Goal: Task Accomplishment & Management: Complete application form

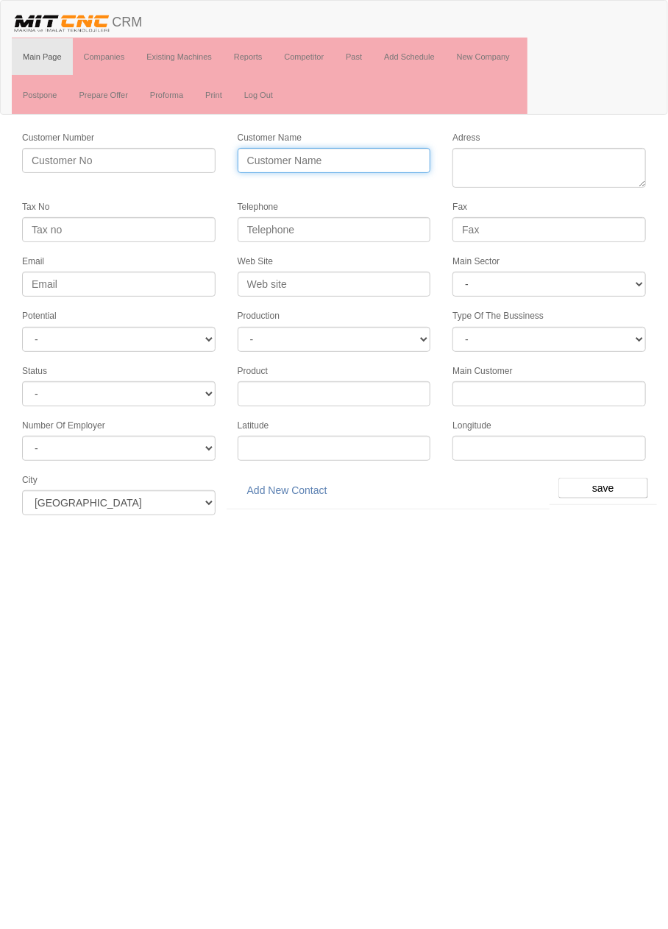
click at [361, 158] on input "Customer Name" at bounding box center [335, 160] width 194 height 25
type input "ÜMÜTER HİDROLİK"
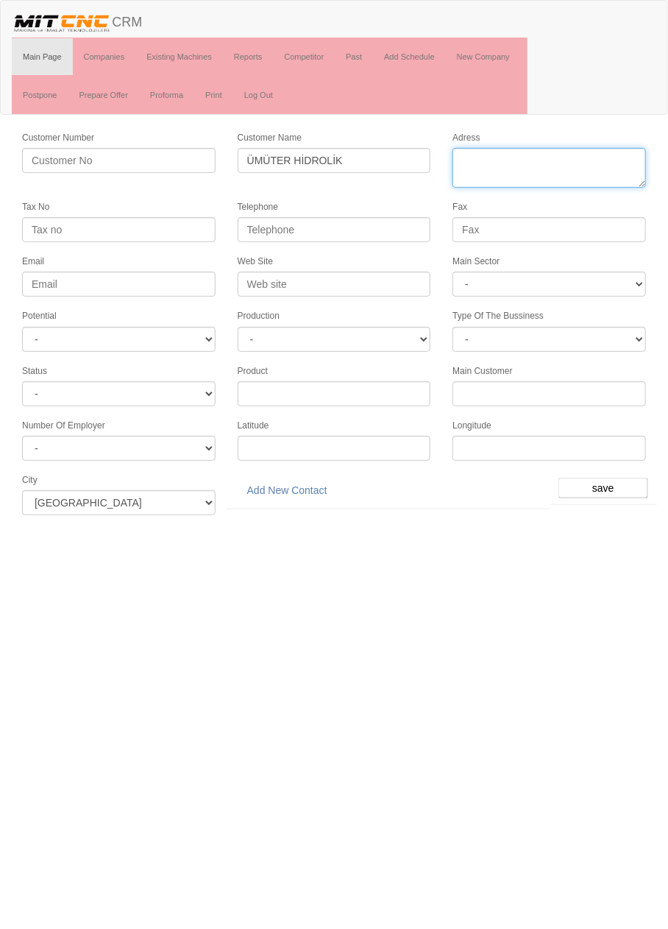
click at [532, 160] on textarea "Adress" at bounding box center [550, 168] width 194 height 40
paste textarea "Fevziçakmak, Sıla Cd. No:29, 42050 Karatay"
click at [632, 162] on textarea "Adress" at bounding box center [550, 168] width 194 height 40
click at [521, 165] on textarea "Adress" at bounding box center [550, 168] width 194 height 40
type textarea "Fevziçakmak mahallesi Sıla Cd. No:29 Karatay"
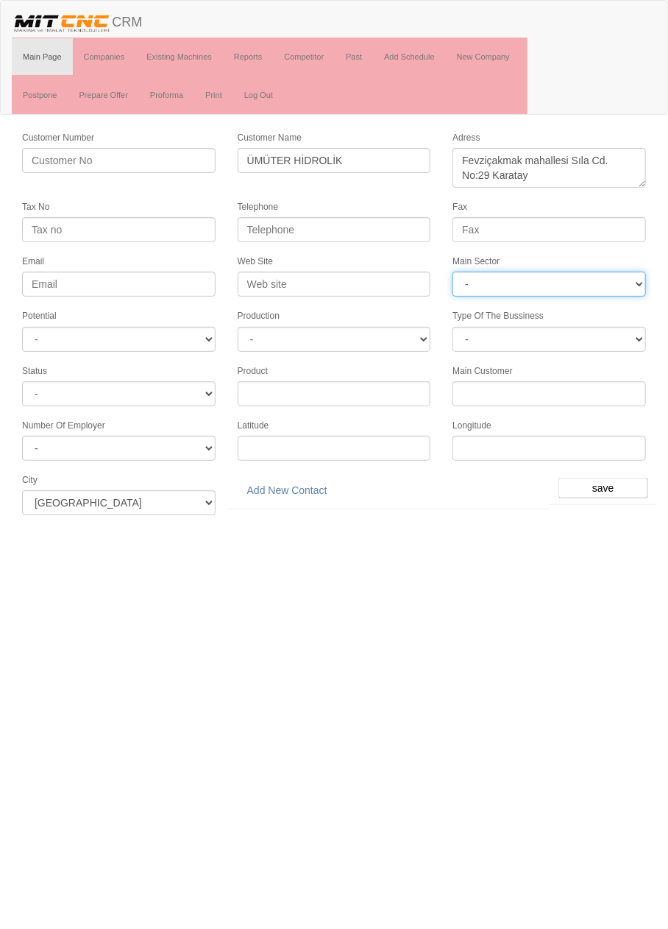
click at [573, 283] on select "- DIE MOLD MACHINERY DEFENCE ELECTRICAL COMPONENTS MEDICAL TOOL MANUFACTURING J…" at bounding box center [550, 284] width 194 height 25
select select "370"
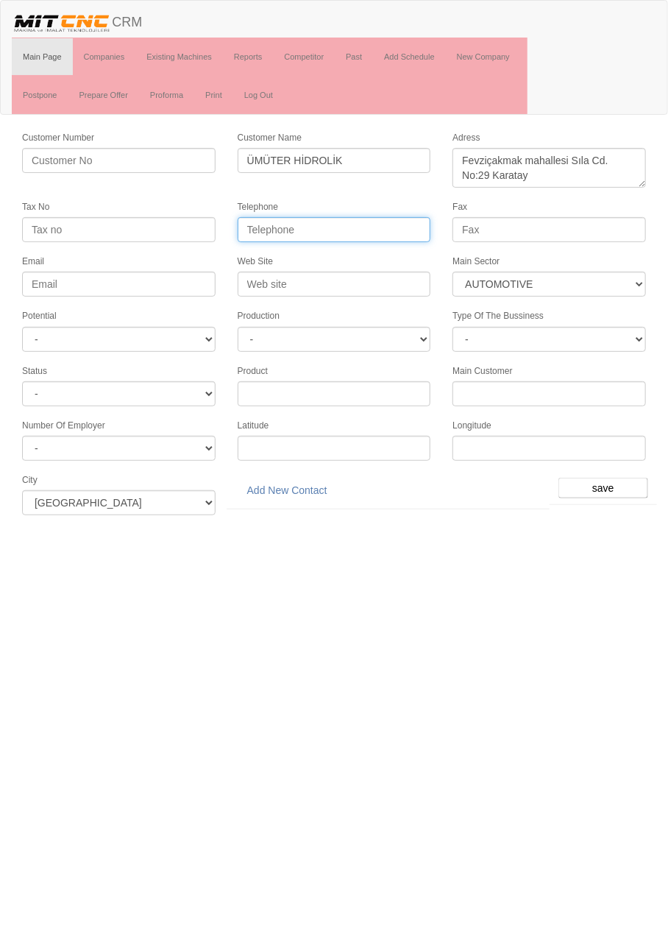
click at [389, 229] on input "Telephone" at bounding box center [335, 229] width 194 height 25
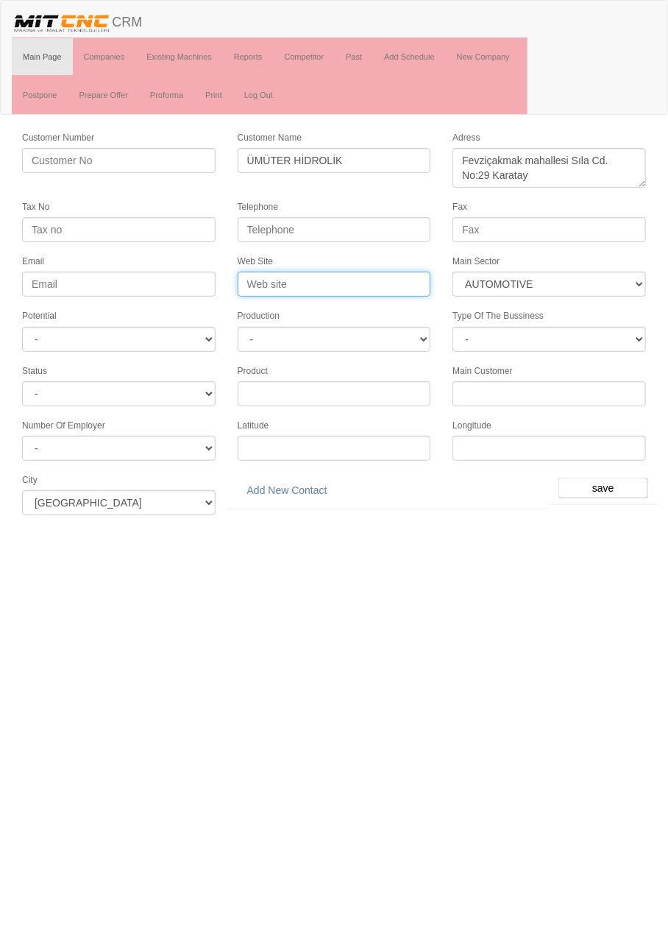
click at [313, 279] on input "Web Site" at bounding box center [335, 284] width 194 height 25
type input "www.umuterhidrolik.com"
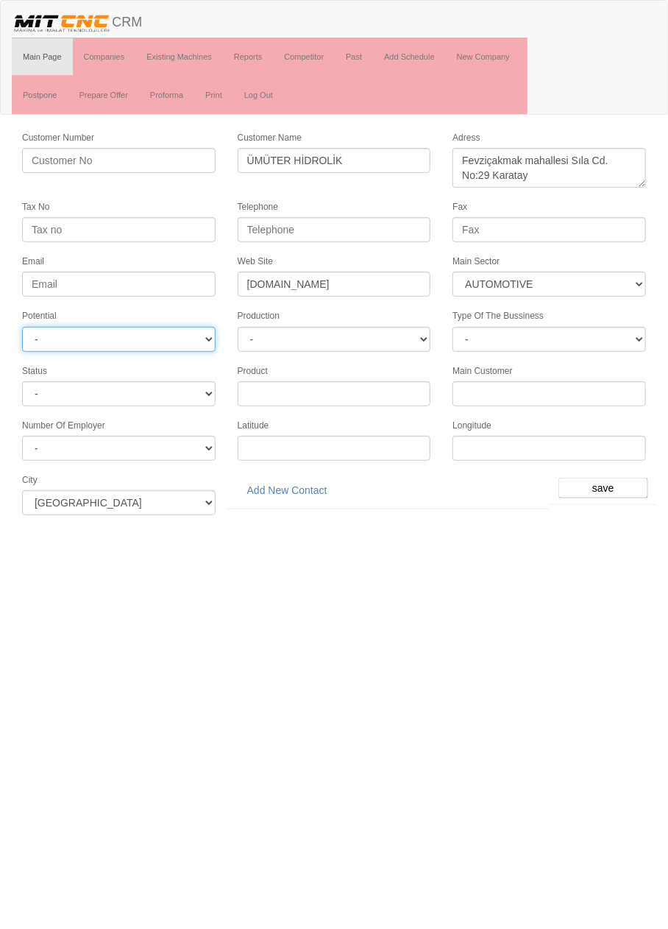
click at [177, 337] on select "- A1 A2 A3 B1 B2 B3 C1 C2 C3" at bounding box center [119, 339] width 194 height 25
select select "6"
click at [609, 478] on input "save" at bounding box center [604, 488] width 90 height 21
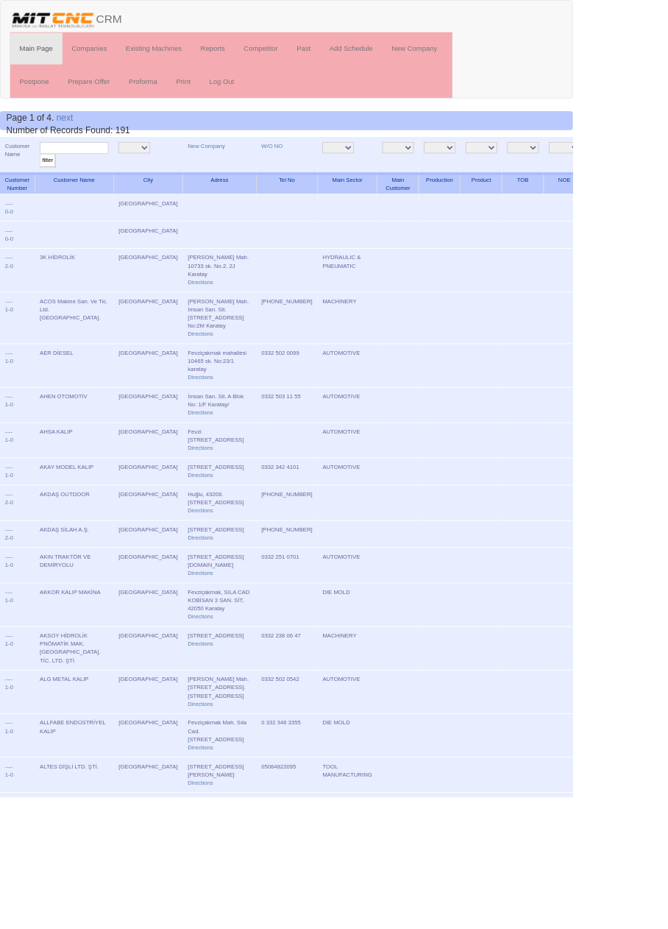
click at [104, 168] on input "text" at bounding box center [86, 173] width 80 height 14
type input "ümüter"
click at [46, 180] on input "filter" at bounding box center [55, 187] width 18 height 15
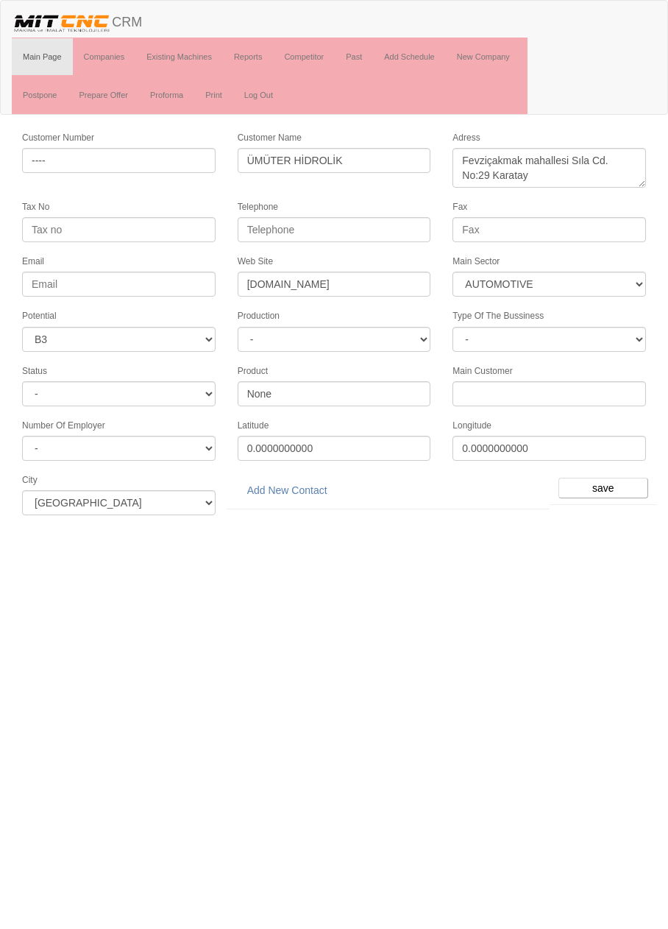
select select "370"
select select "6"
click at [307, 484] on link "Add New Contact" at bounding box center [287, 490] width 99 height 25
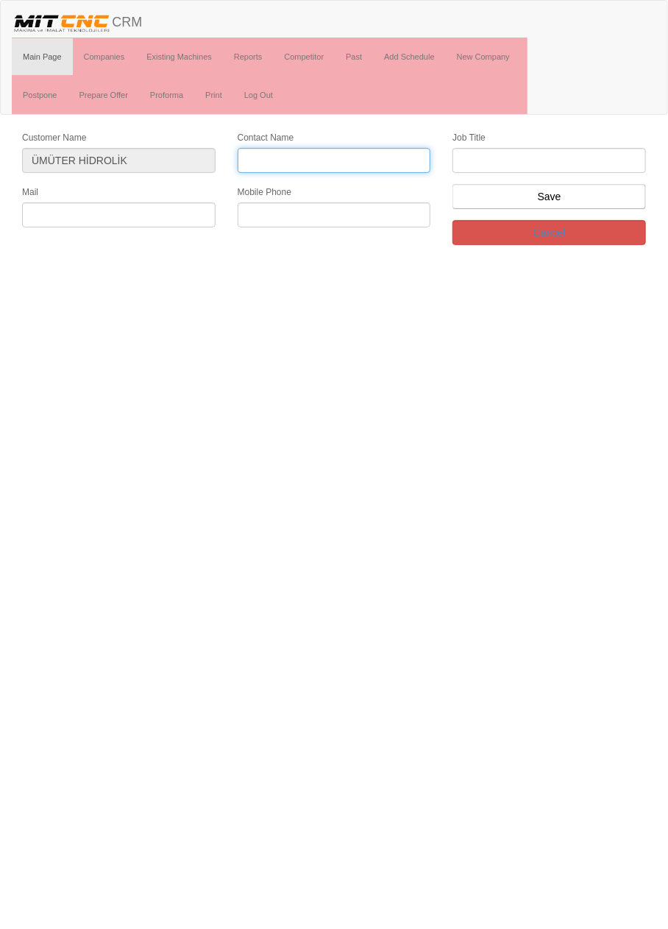
click at [390, 160] on input "Contact Name" at bounding box center [335, 160] width 194 height 25
type input "Ümit aksekili"
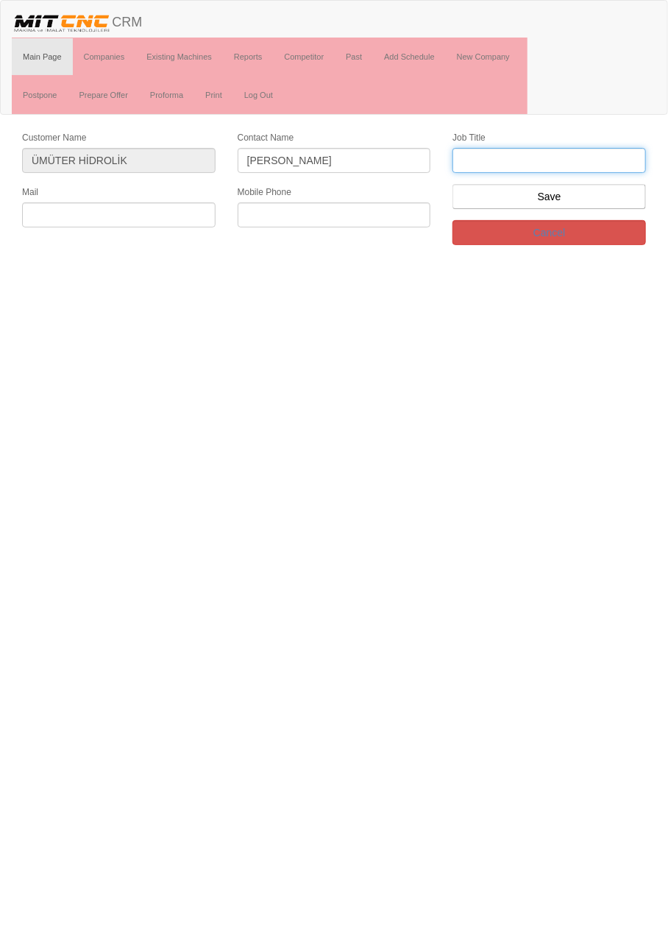
click at [537, 160] on input "text" at bounding box center [550, 160] width 194 height 25
click at [592, 163] on input "text" at bounding box center [550, 160] width 194 height 25
type input "firma sahibi"
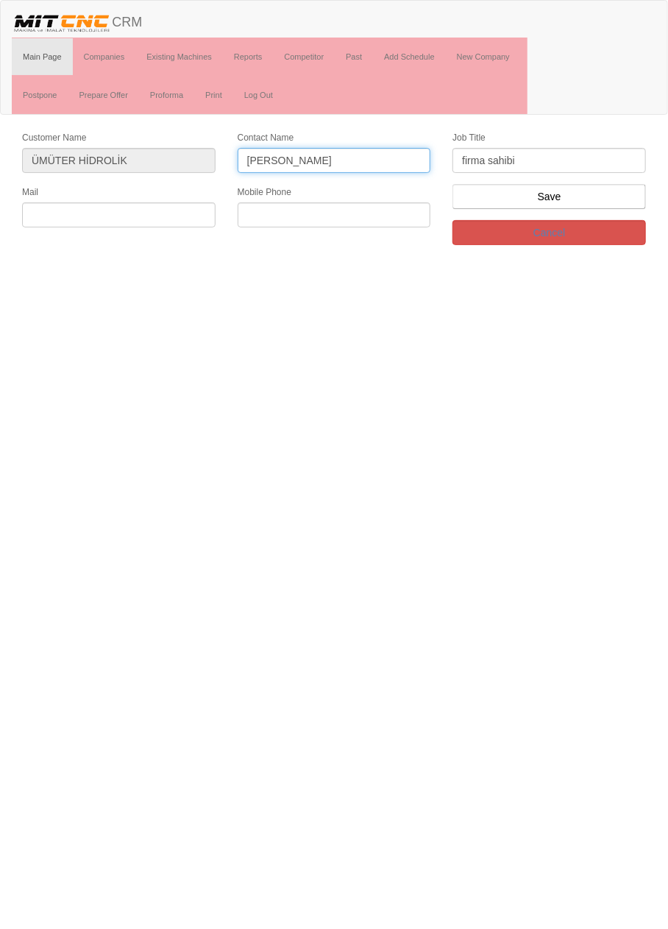
click at [283, 159] on input "Ümit aksekili" at bounding box center [335, 160] width 194 height 25
type input "[PERSON_NAME]"
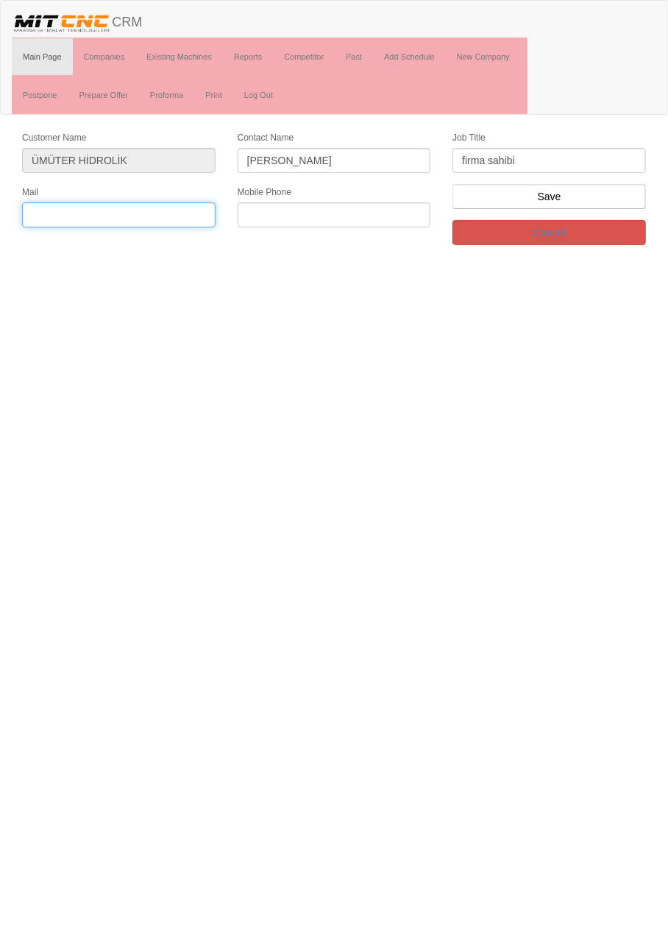
paste input "[EMAIL_ADDRESS][DOMAIN_NAME]"
type input "[EMAIL_ADDRESS][DOMAIN_NAME]"
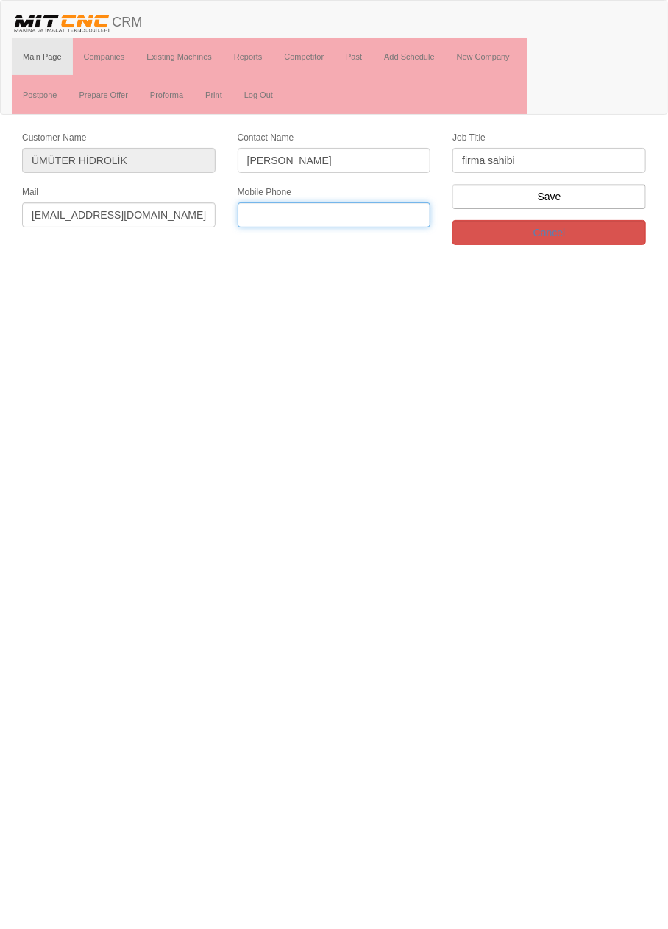
paste input "+905323641974"
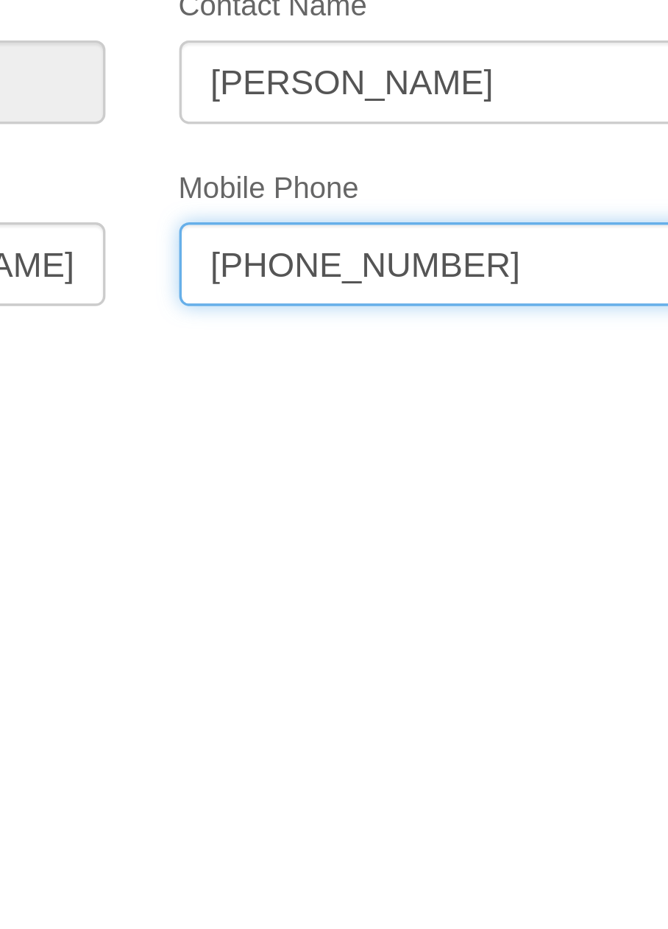
click at [260, 211] on input "+905323641974" at bounding box center [335, 214] width 194 height 25
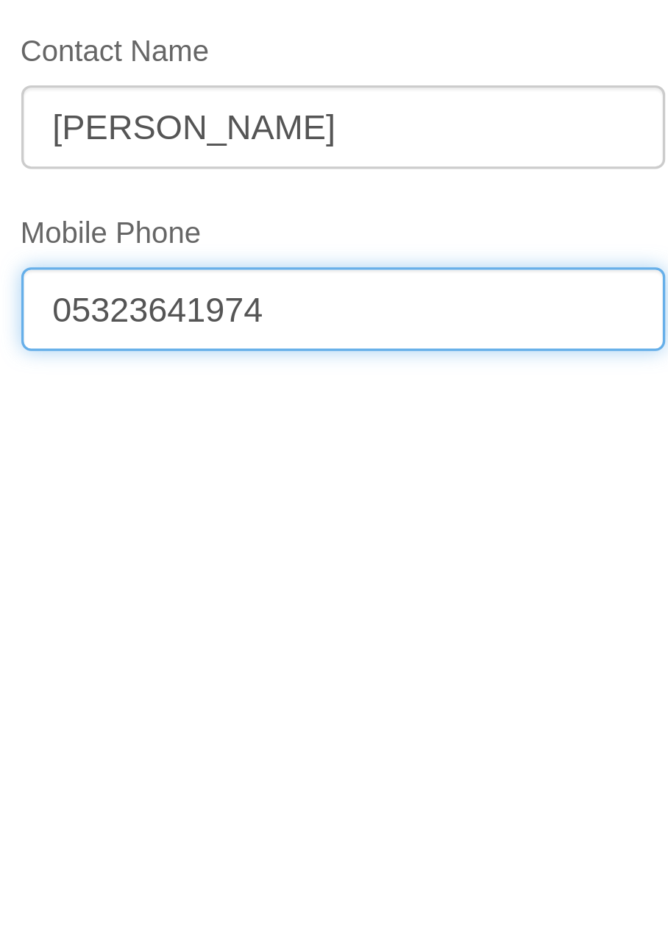
click at [270, 214] on input "05323641974" at bounding box center [335, 214] width 194 height 25
click at [292, 213] on input "0532 3641974" at bounding box center [335, 214] width 194 height 25
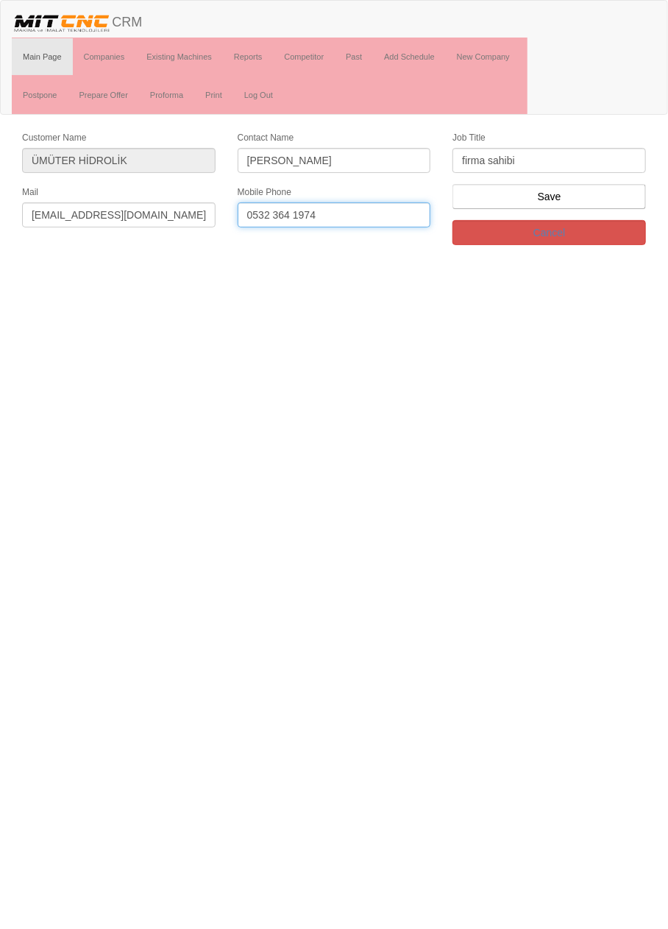
type input "0532 364 1974"
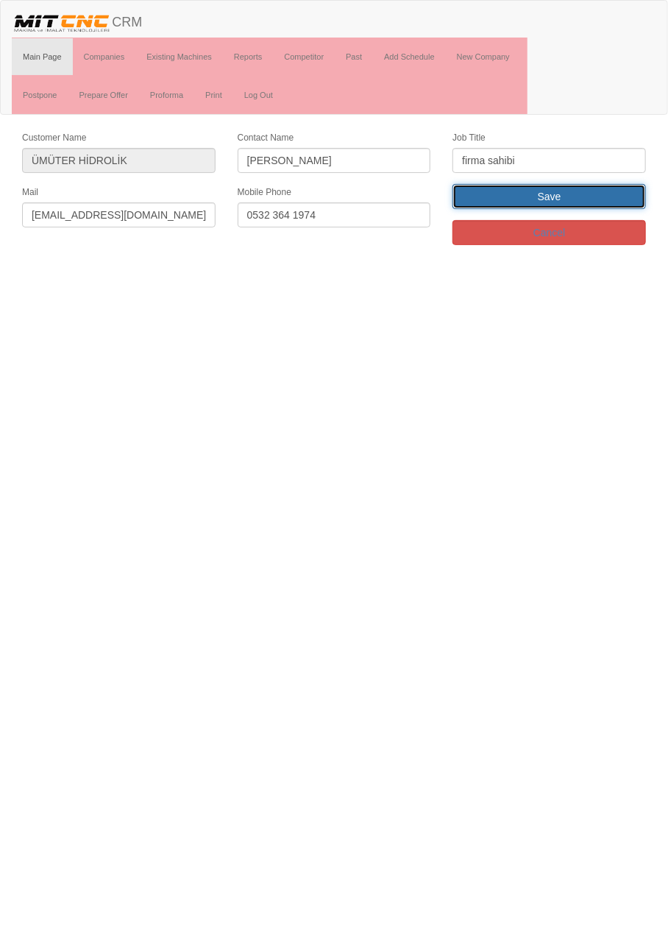
click at [597, 197] on input "Save" at bounding box center [550, 196] width 194 height 25
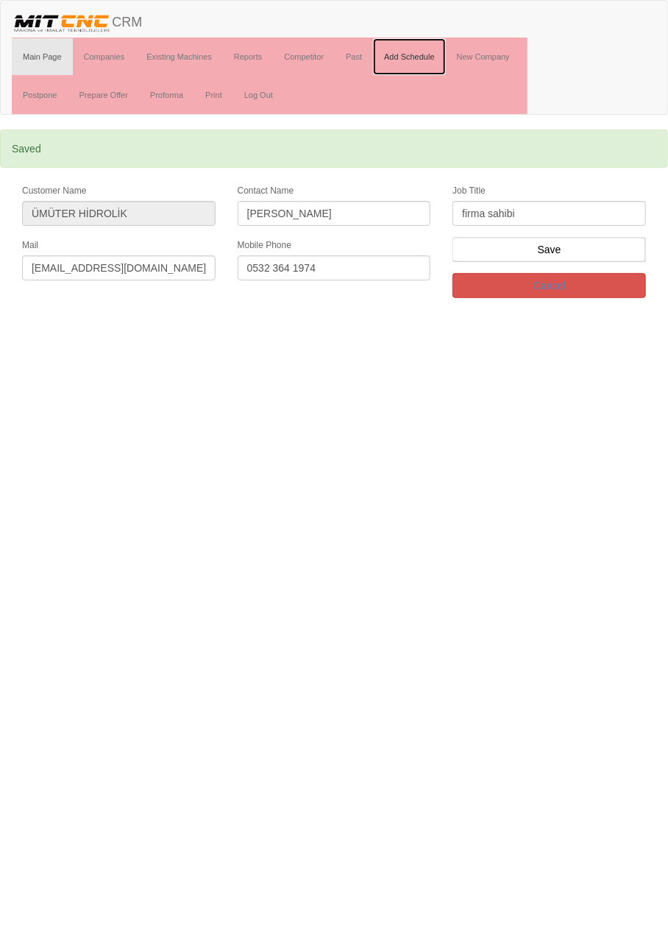
click at [413, 55] on link "Add Schedule" at bounding box center [409, 56] width 73 height 37
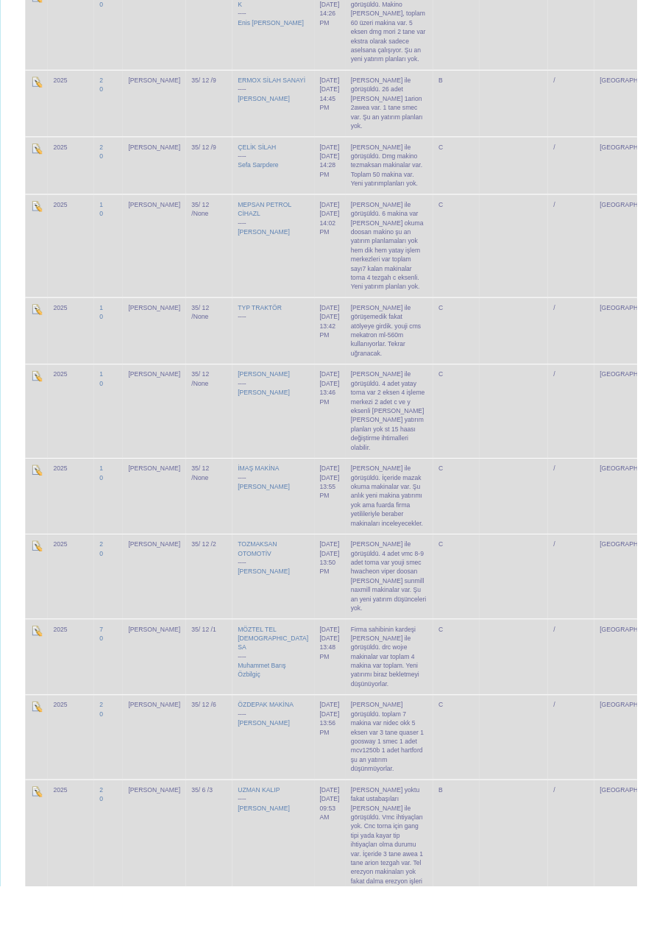
scroll to position [2624, 0]
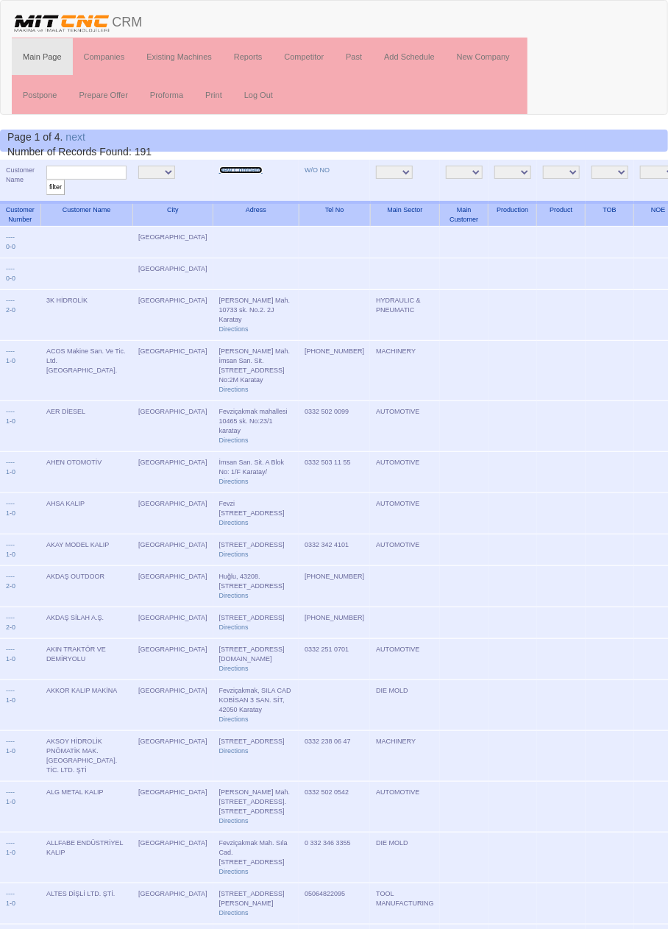
click at [220, 170] on link "New Company" at bounding box center [240, 169] width 43 height 7
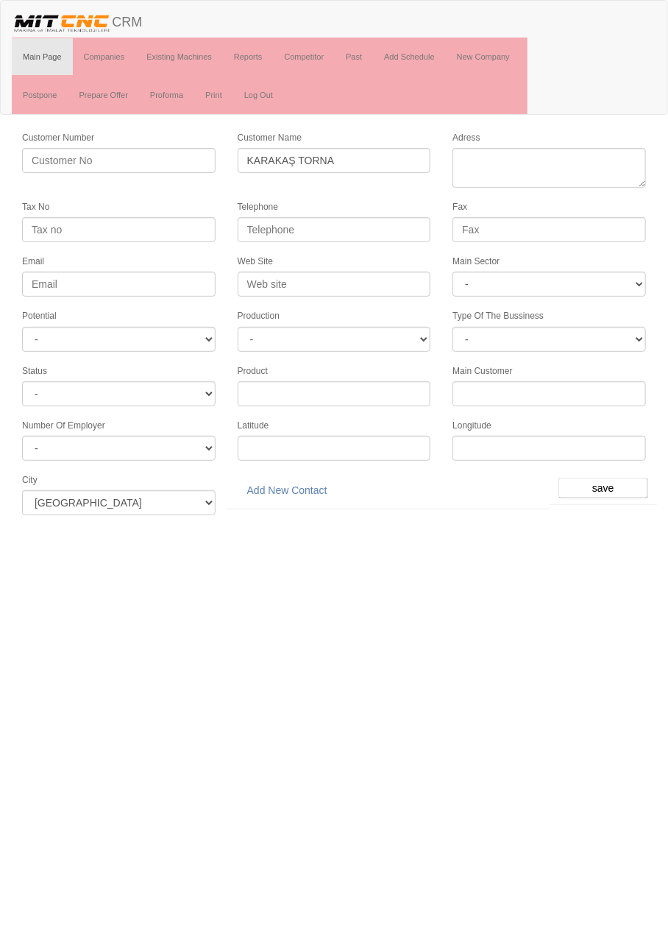
type input "KARAKAŞ TORNA"
click at [557, 163] on textarea "Adress" at bounding box center [550, 168] width 194 height 40
paste textarea "[PERSON_NAME], Gülistan Cd. No:33, 42050 Karatay"
click at [486, 175] on textarea "Adress" at bounding box center [550, 168] width 194 height 40
click at [532, 160] on textarea "Adress" at bounding box center [550, 168] width 194 height 40
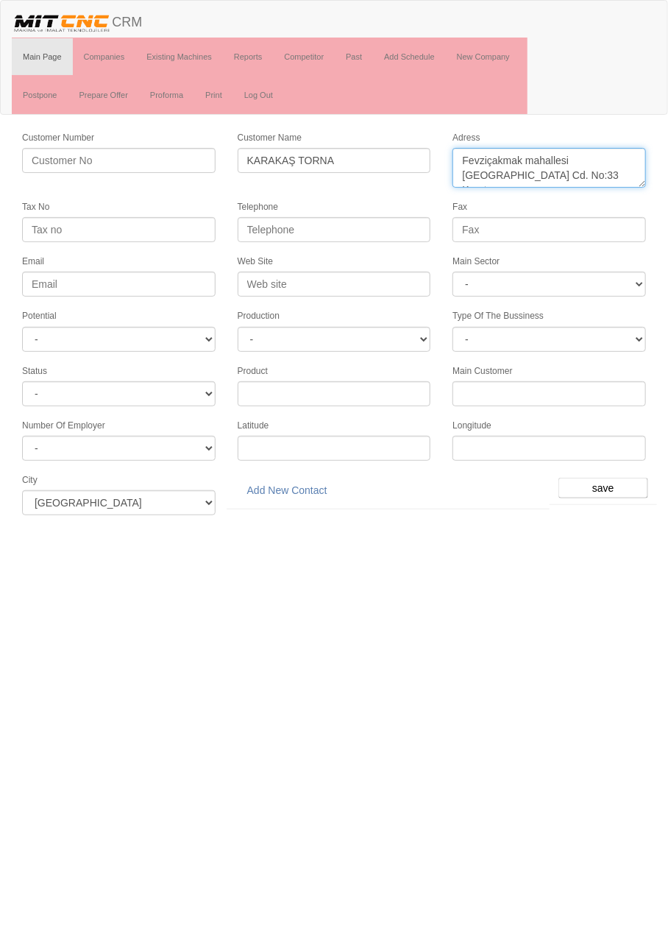
type textarea "Fevziçakmak mahallesi Gülistan Cd. No:33 Karatay"
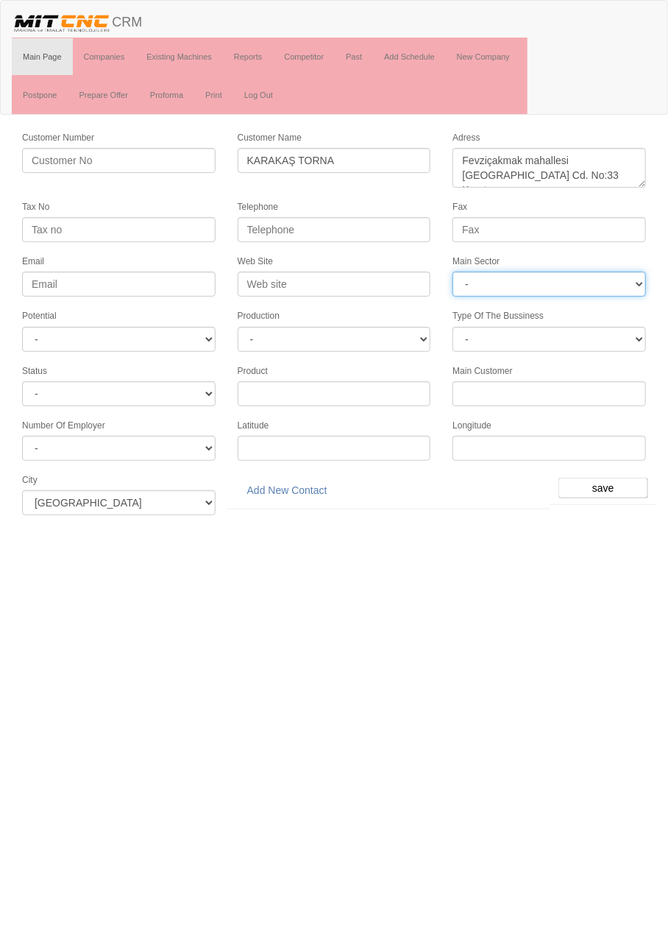
click at [583, 278] on select "- DIE MOLD MACHINERY DEFENCE ELECTRICAL COMPONENTS MEDICAL TOOL MANUFACTURING J…" at bounding box center [550, 284] width 194 height 25
select select "370"
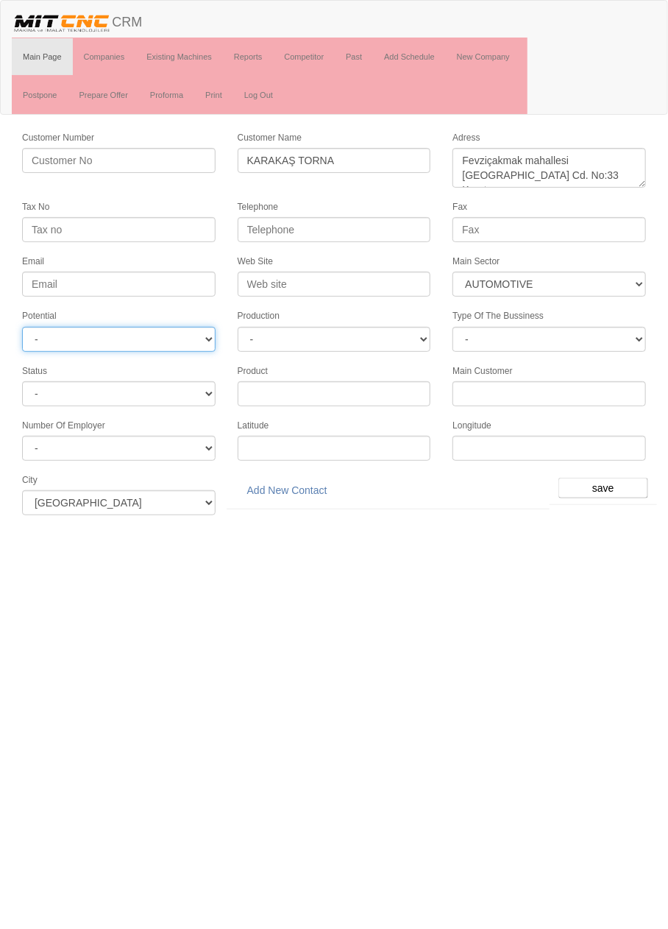
click at [181, 334] on select "- A1 A2 A3 B1 B2 B3 C1 C2 C3" at bounding box center [119, 339] width 194 height 25
select select "6"
click at [609, 478] on input "save" at bounding box center [604, 488] width 90 height 21
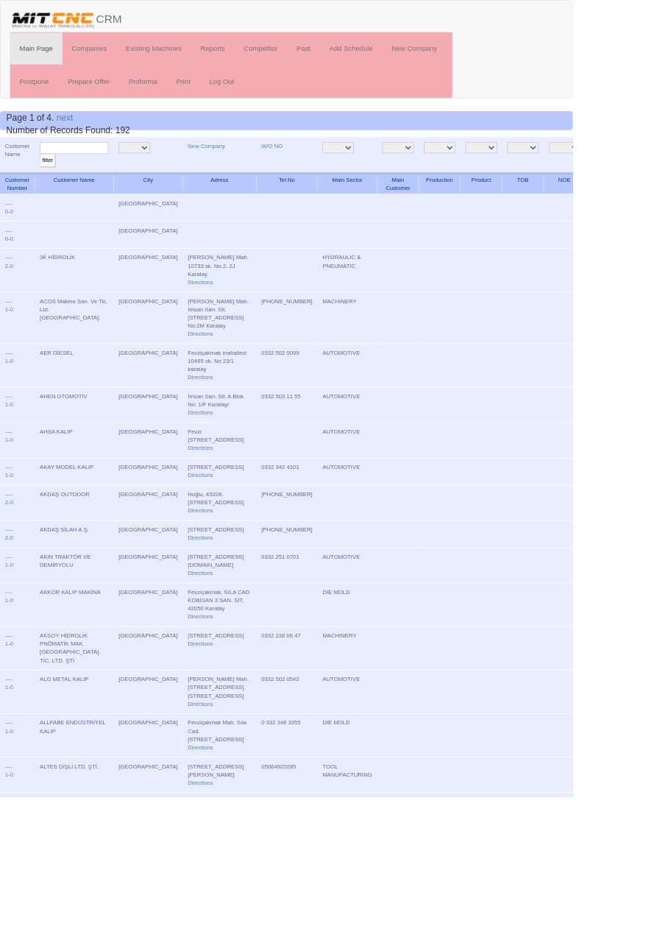
click at [96, 172] on input "text" at bounding box center [86, 173] width 80 height 14
type input "Karakaş"
click at [46, 180] on input "filter" at bounding box center [55, 187] width 18 height 15
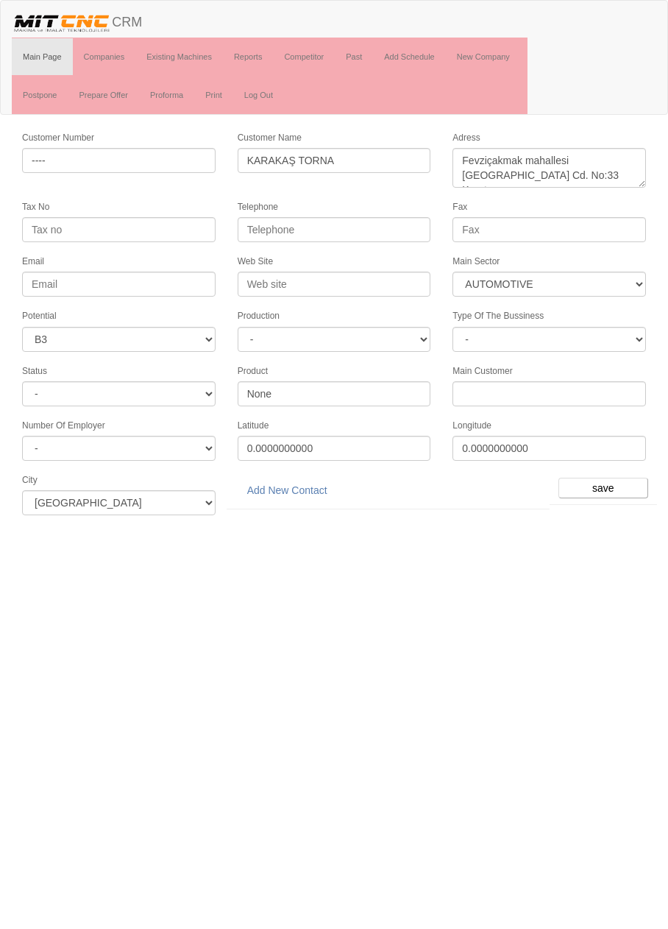
select select "370"
select select "6"
click at [310, 486] on link "Add New Contact" at bounding box center [287, 490] width 99 height 25
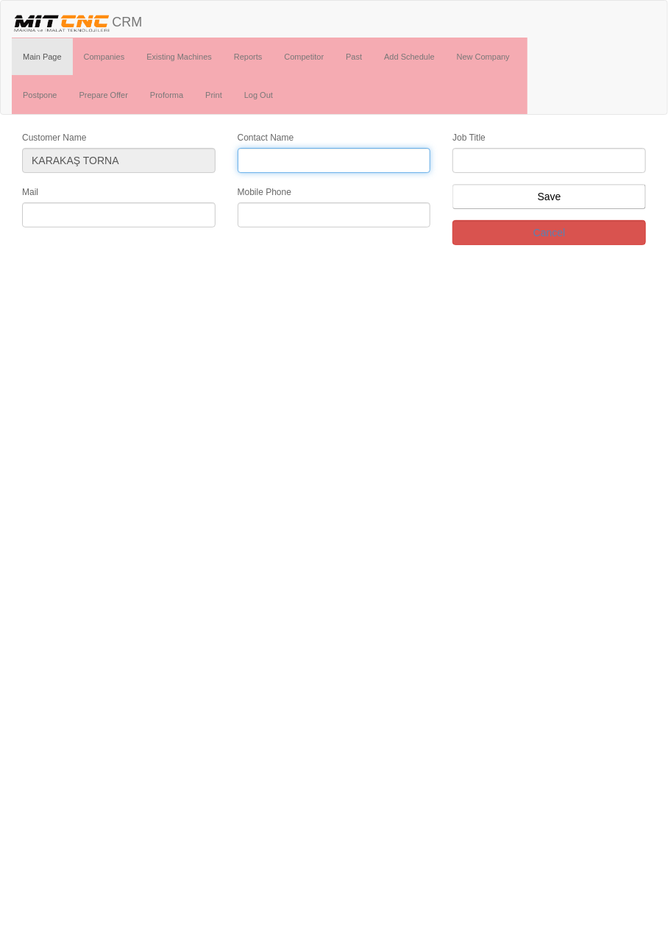
click at [375, 159] on input "Contact Name" at bounding box center [335, 160] width 194 height 25
click at [352, 163] on input "Contact Name" at bounding box center [335, 160] width 194 height 25
type input "Mehmet Karakaş"
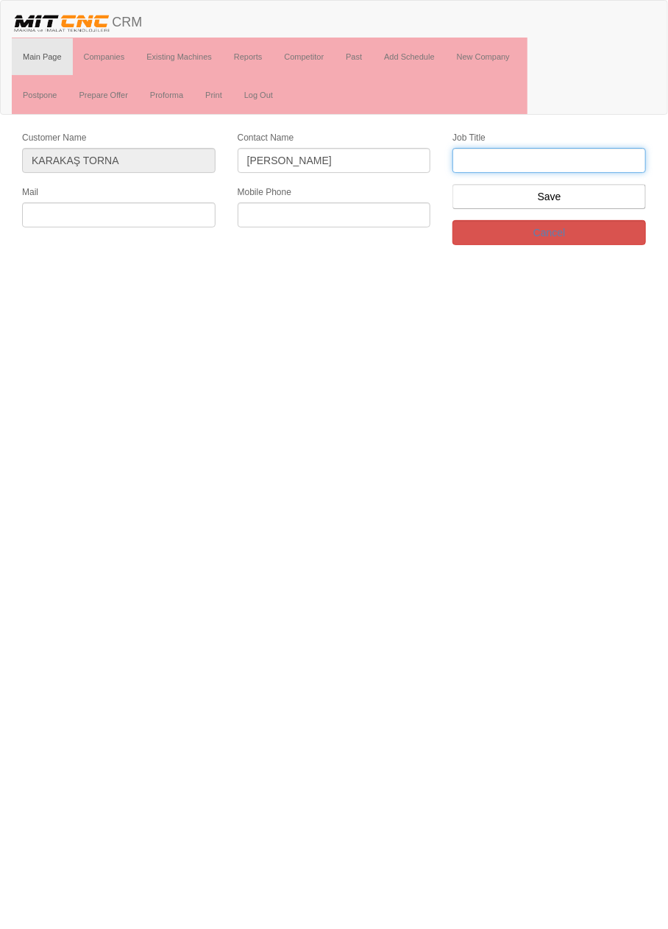
click at [562, 155] on input "text" at bounding box center [550, 160] width 194 height 25
type input "Firma Sahibi"
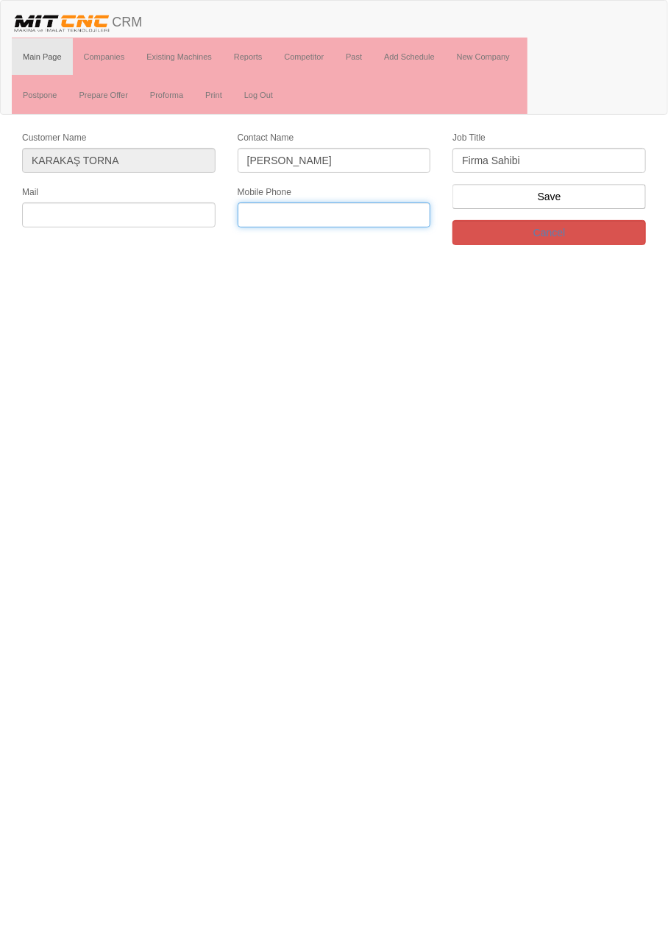
paste input "0553 228 7228"
type input "0553 228 7228"
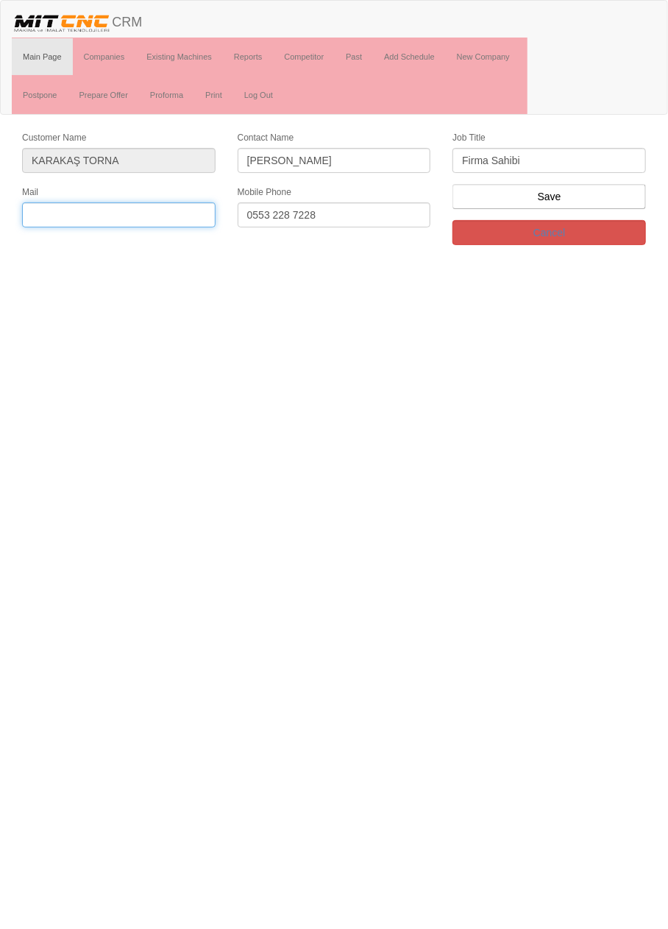
click at [163, 211] on input "text" at bounding box center [119, 214] width 194 height 25
type input "[EMAIL_ADDRESS][DOMAIN_NAME]"
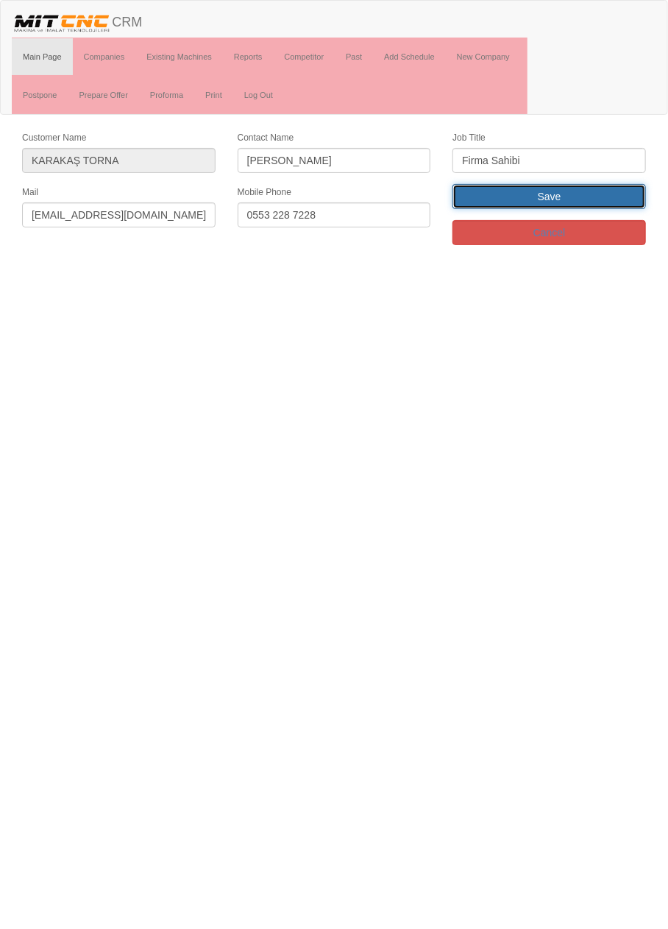
click at [608, 197] on input "Save" at bounding box center [550, 196] width 194 height 25
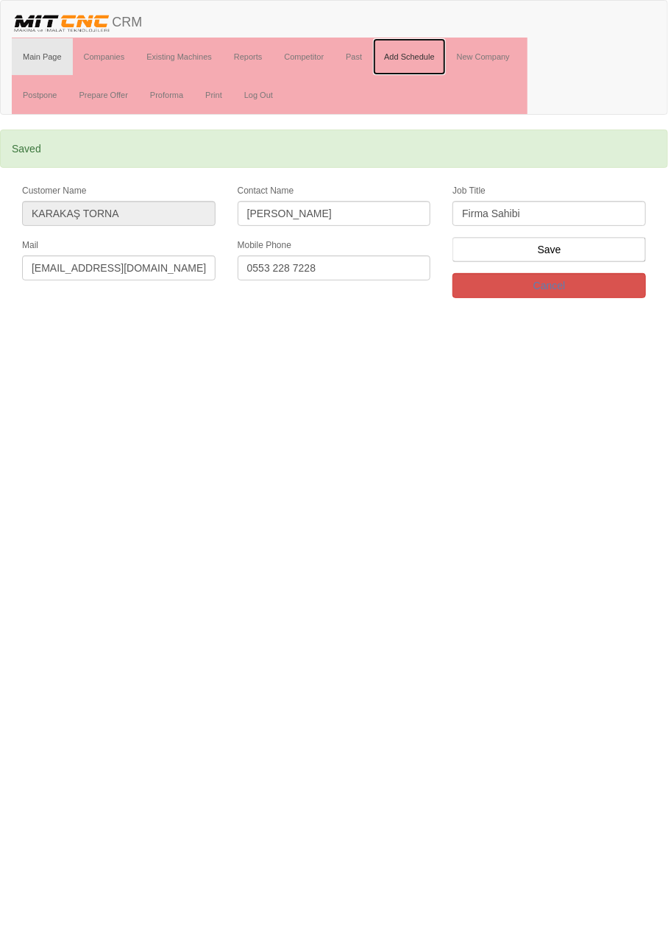
click at [417, 54] on link "Add Schedule" at bounding box center [409, 56] width 73 height 37
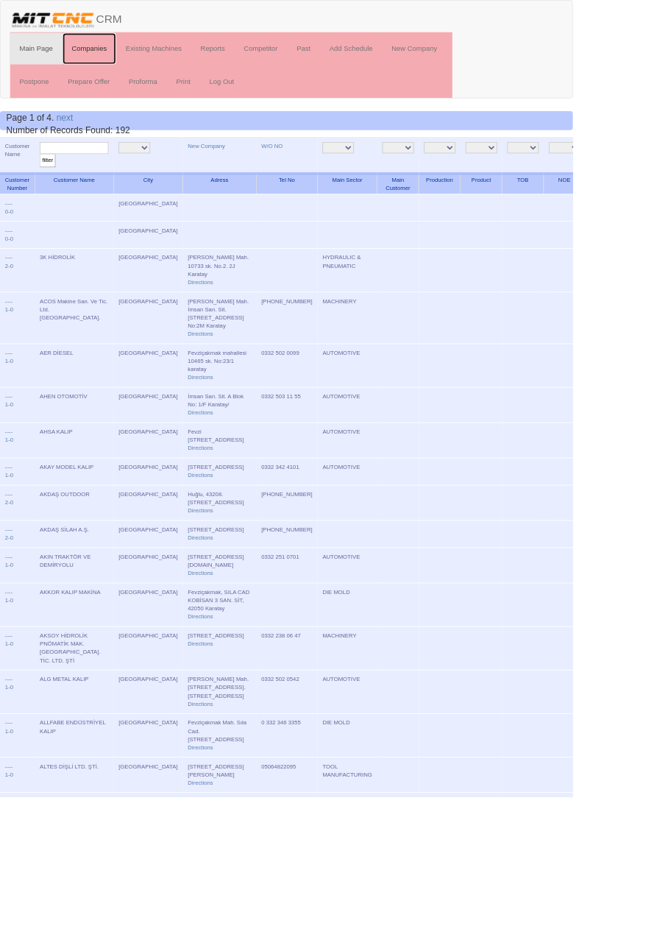
click at [110, 55] on link "Companies" at bounding box center [104, 56] width 63 height 37
click at [91, 172] on input "text" at bounding box center [86, 173] width 80 height 14
type input "Doğuş"
click at [46, 180] on input "filter" at bounding box center [55, 187] width 18 height 15
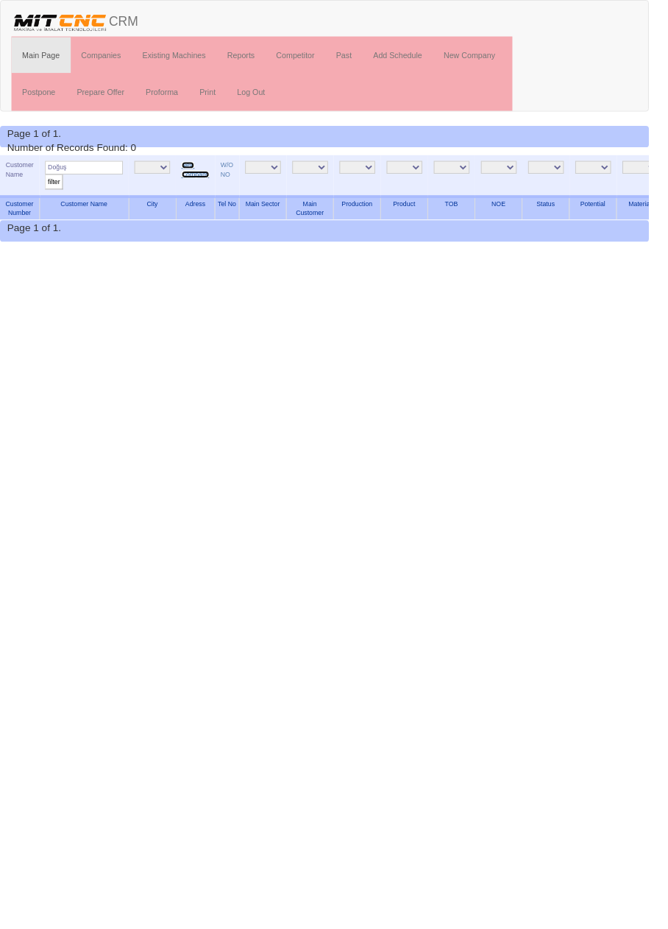
click at [207, 177] on link "New Company" at bounding box center [201, 174] width 29 height 17
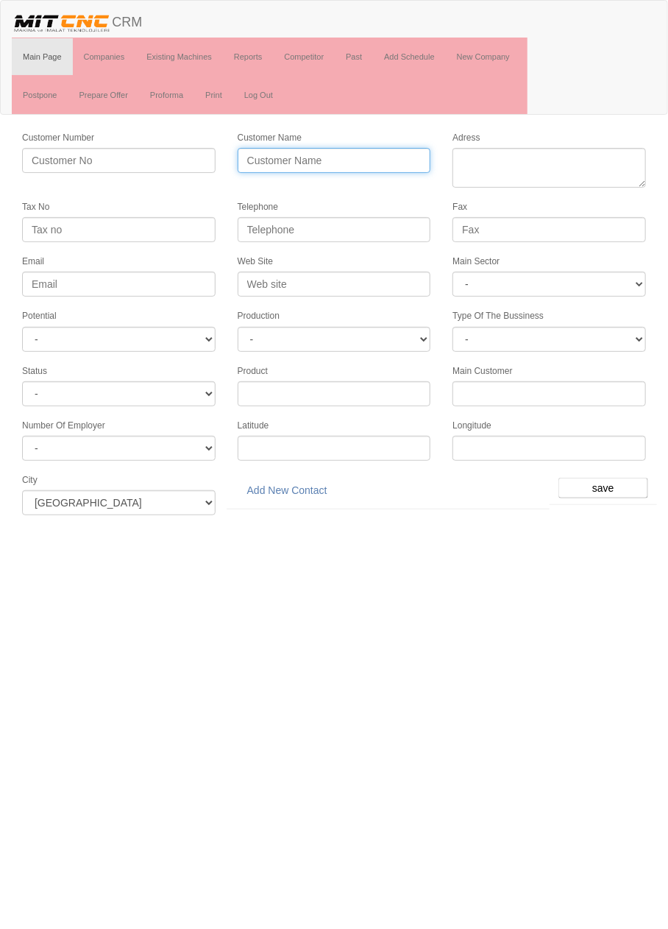
click at [384, 158] on input "Customer Name" at bounding box center [335, 160] width 194 height 25
type input "DOĞUŞ METAL KALIP"
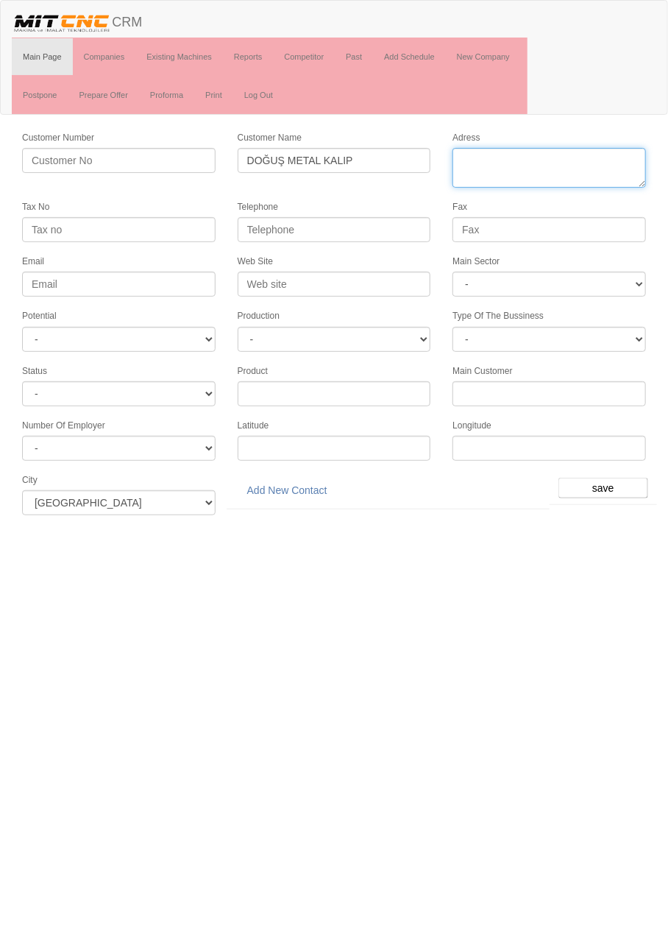
click at [556, 158] on textarea "Adress" at bounding box center [550, 168] width 194 height 40
paste textarea "Fevziçakmak Mah., Gülistan Cad., No:31S, Karatay"
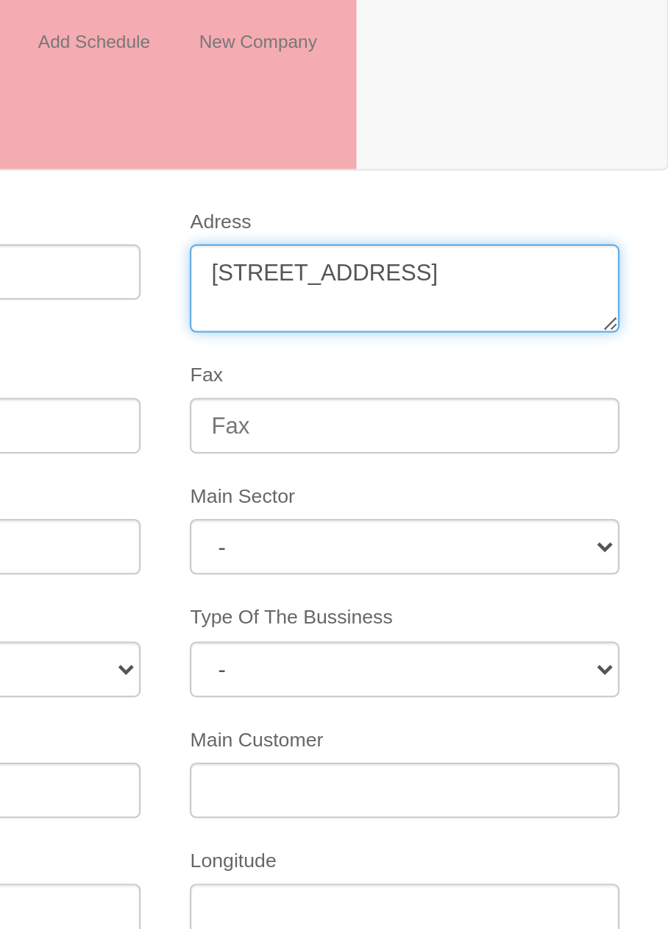
click at [552, 161] on textarea "Adress" at bounding box center [550, 168] width 194 height 40
click at [484, 174] on textarea "Adress" at bounding box center [550, 168] width 194 height 40
click at [484, 172] on textarea "Adress" at bounding box center [550, 168] width 194 height 40
click at [545, 174] on textarea "Adress" at bounding box center [550, 168] width 194 height 40
click at [593, 177] on textarea "Adress" at bounding box center [550, 168] width 194 height 40
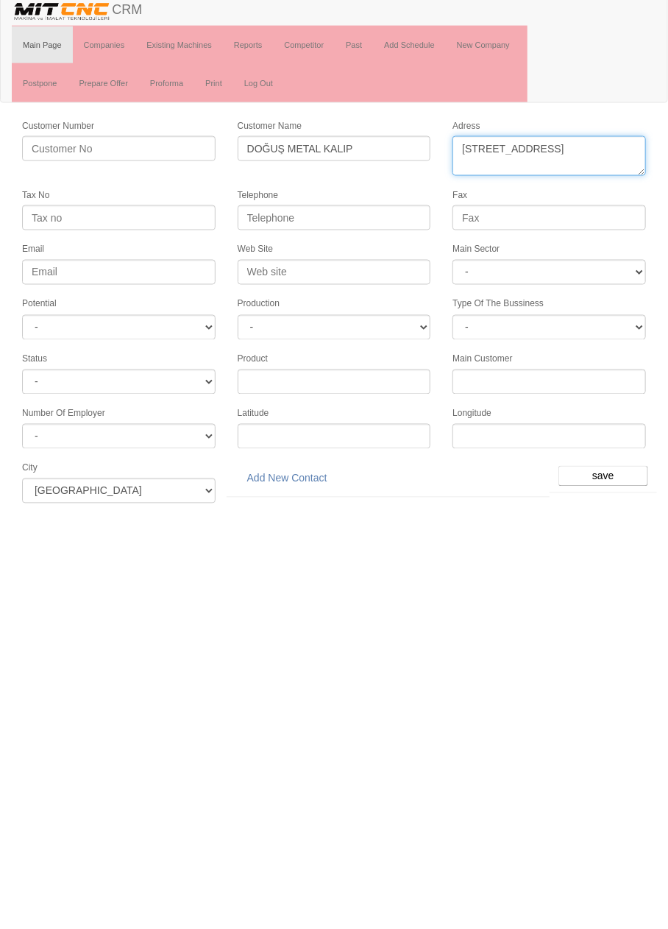
type textarea "Fevziçakmak Mahallesi Gülistan Caddesi No:31 Karatay"
click at [581, 286] on select "- DIE MOLD MACHINERY DEFENCE ELECTRICAL COMPONENTS MEDICAL TOOL MANUFACTURING J…" at bounding box center [550, 284] width 194 height 25
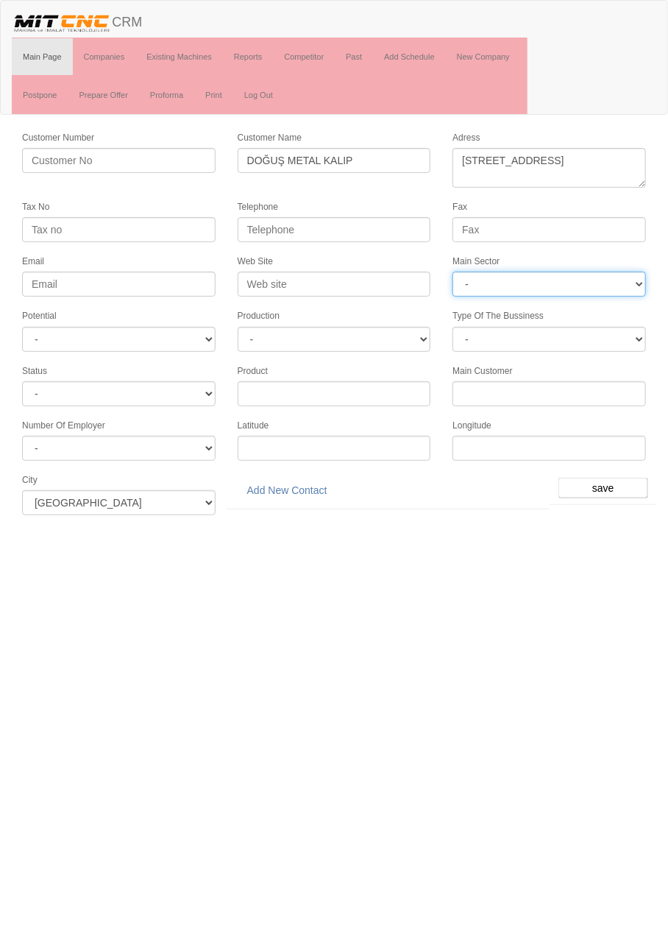
select select "362"
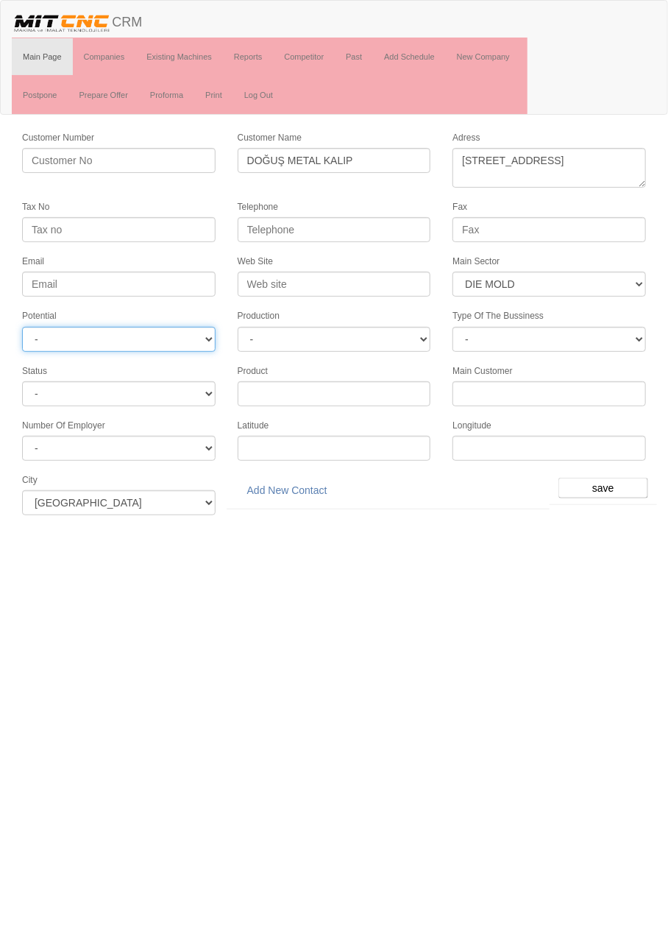
click at [202, 335] on select "- A1 A2 A3 B1 B2 B3 C1 C2 C3" at bounding box center [119, 339] width 194 height 25
select select "6"
click at [607, 482] on input "save" at bounding box center [604, 488] width 90 height 21
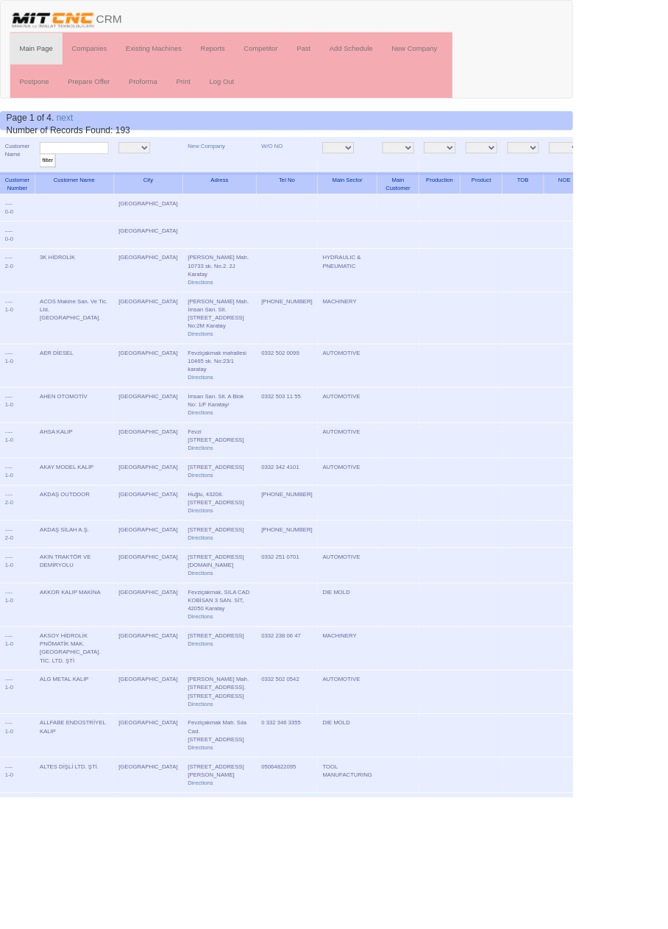
click at [100, 169] on input "text" at bounding box center [86, 173] width 80 height 14
type input "Doğuş"
click at [46, 180] on input "filter" at bounding box center [55, 187] width 18 height 15
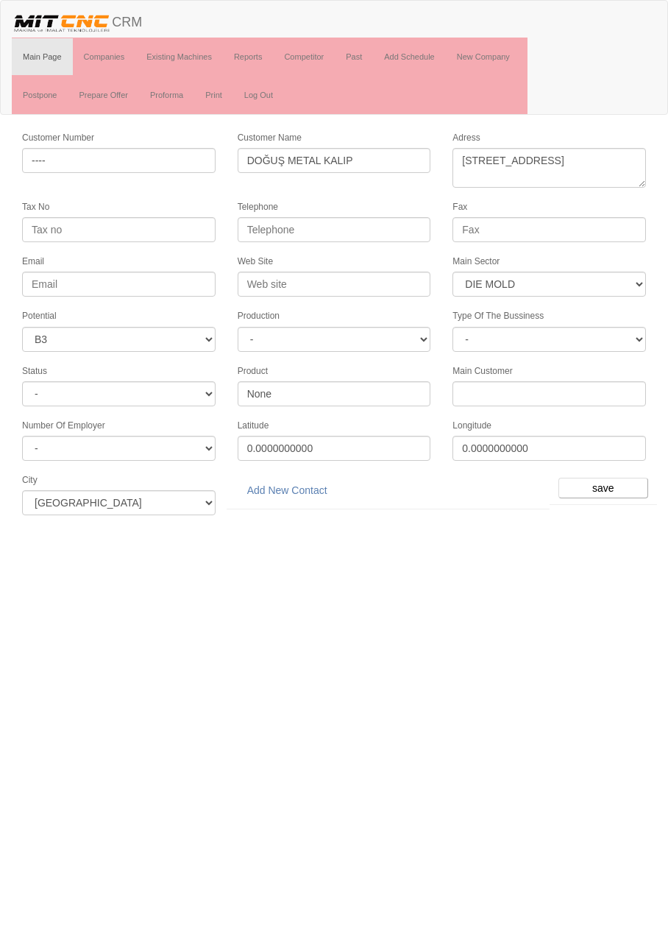
select select "362"
select select "6"
click at [387, 227] on input "Telephone" at bounding box center [335, 229] width 194 height 25
type input "0332 233 1377"
click at [611, 478] on input "save" at bounding box center [604, 488] width 90 height 21
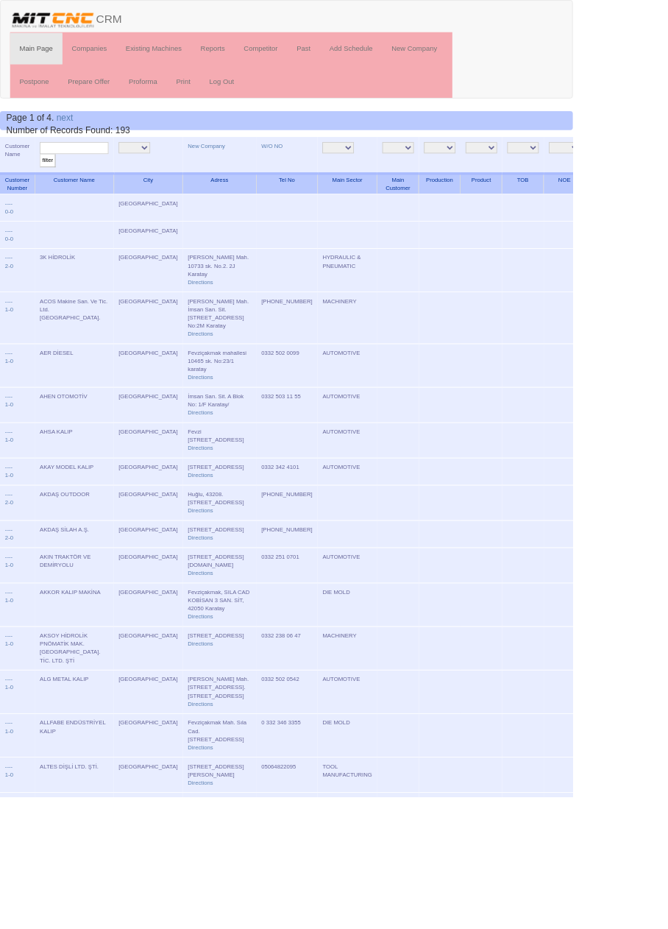
click at [100, 172] on input "text" at bounding box center [86, 173] width 80 height 14
type input "Doğuş"
click at [46, 180] on input "filter" at bounding box center [55, 187] width 18 height 15
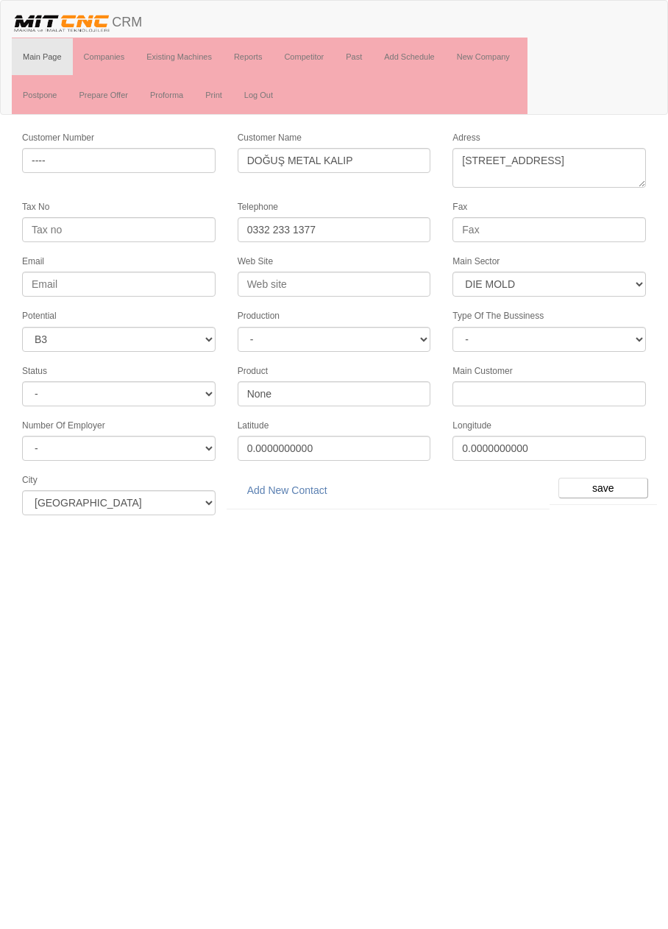
select select "362"
select select "6"
click at [300, 478] on link "Add New Contact" at bounding box center [287, 490] width 99 height 25
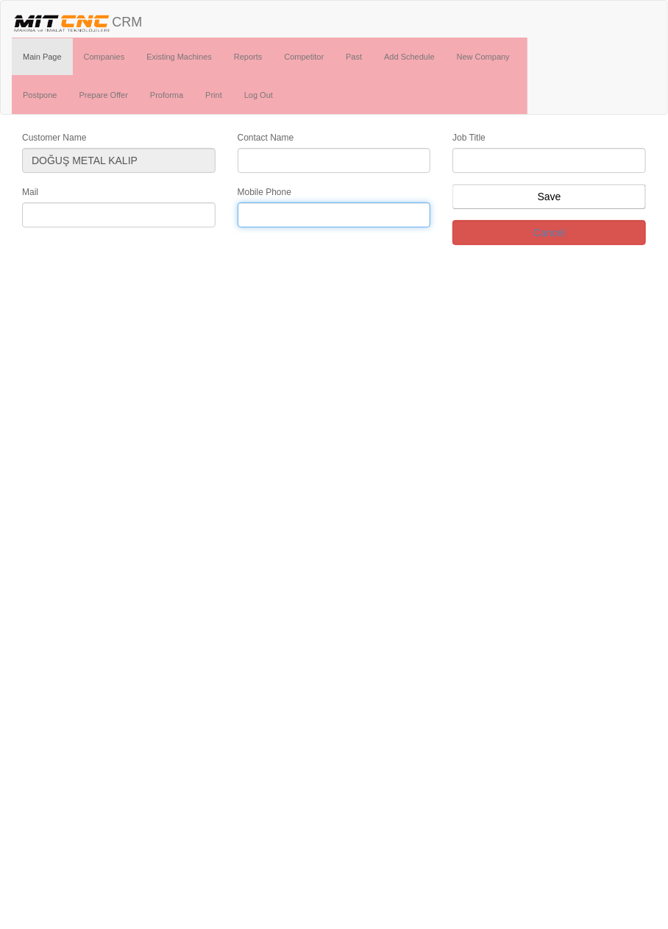
click at [339, 217] on input "text" at bounding box center [335, 214] width 194 height 25
type input "0533 315 5651"
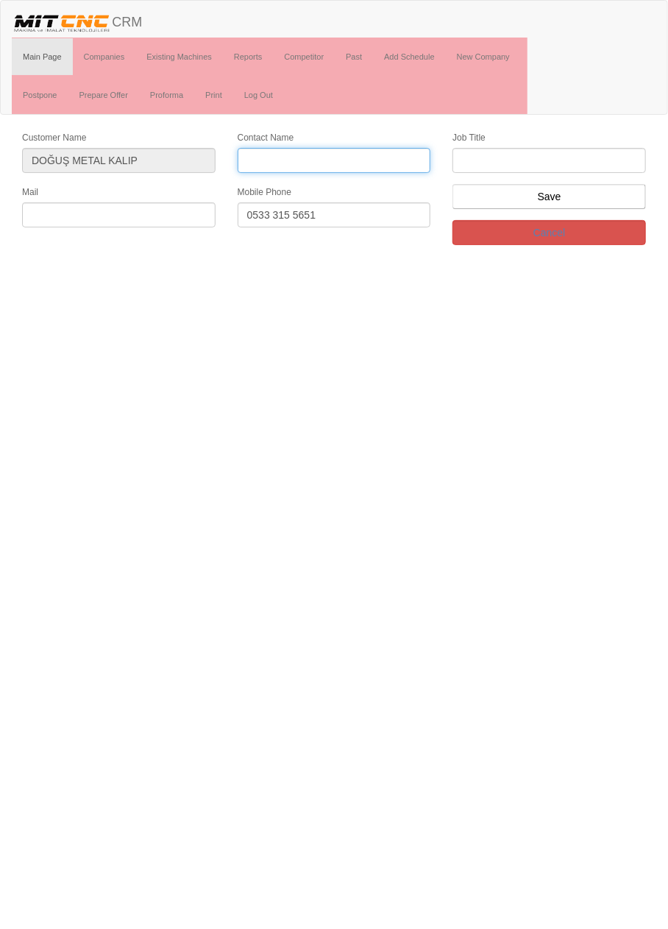
click at [384, 157] on input "Contact Name" at bounding box center [335, 160] width 194 height 25
click at [382, 160] on input "Contact Name" at bounding box center [335, 160] width 194 height 25
type input "[PERSON_NAME]"
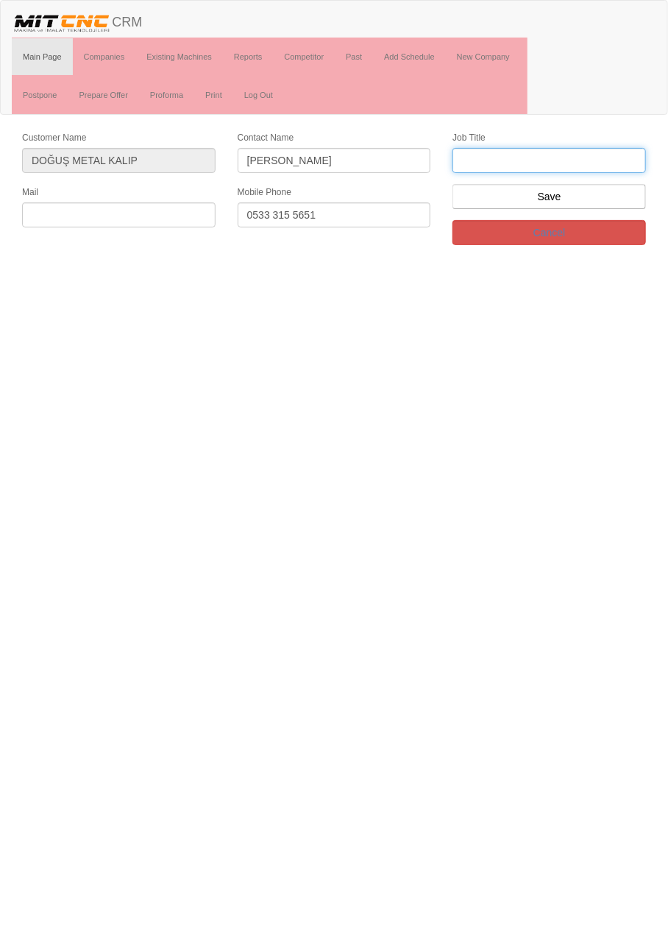
click at [549, 160] on input "text" at bounding box center [550, 160] width 194 height 25
type input "Firma sahibi(oğlu)"
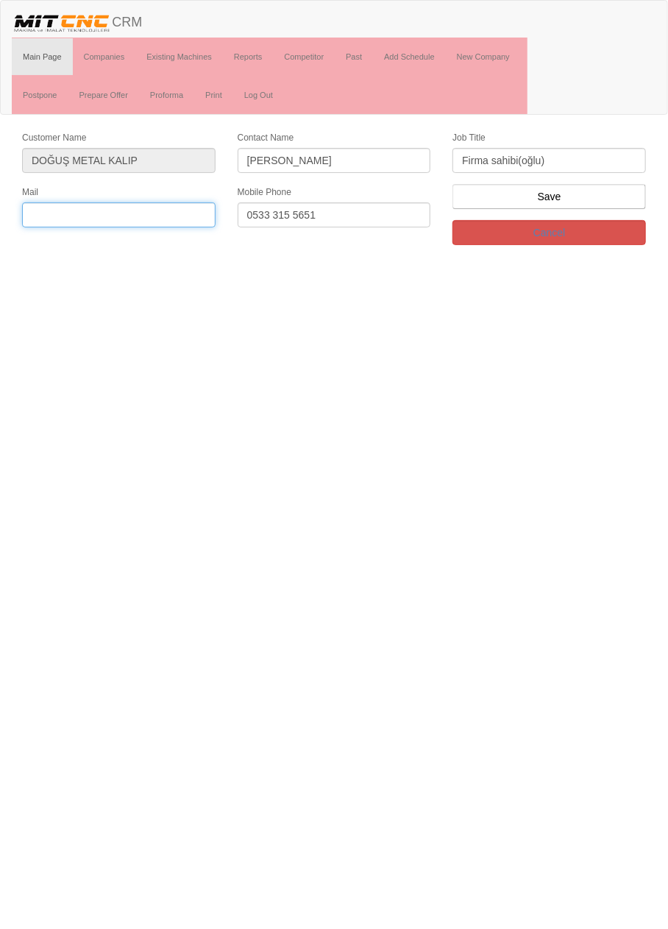
click at [170, 211] on input "text" at bounding box center [119, 214] width 194 height 25
click at [153, 213] on input "text" at bounding box center [119, 214] width 194 height 25
click at [40, 216] on input "Doguskalıp@gmail.com" at bounding box center [119, 214] width 194 height 25
click at [79, 211] on input "doguskalıp@gmail.com" at bounding box center [119, 214] width 194 height 25
type input "doguskalip@gmail.com"
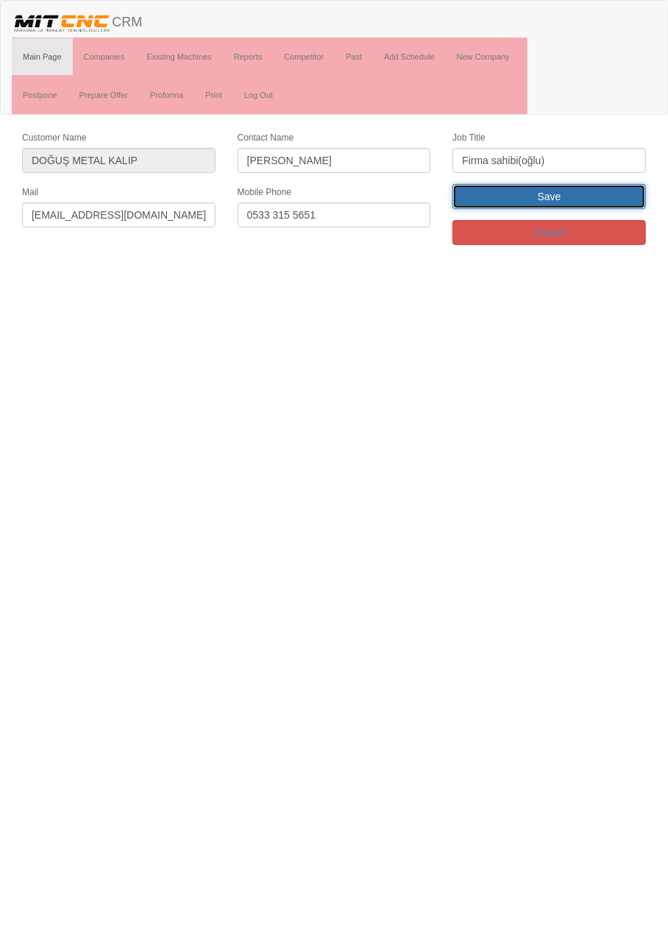
click at [592, 190] on input "Save" at bounding box center [550, 196] width 194 height 25
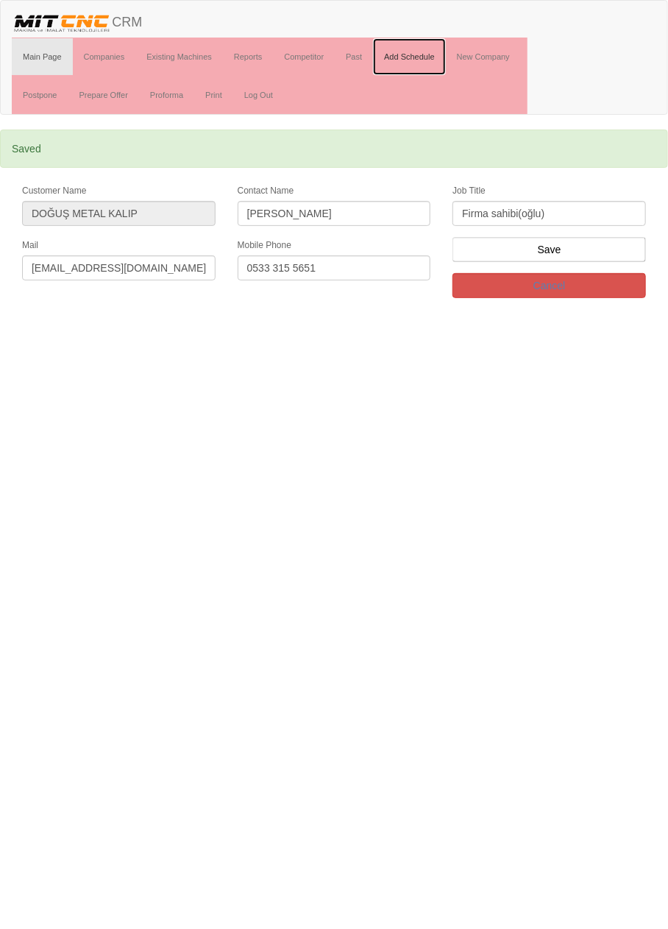
click at [425, 55] on link "Add Schedule" at bounding box center [409, 56] width 73 height 37
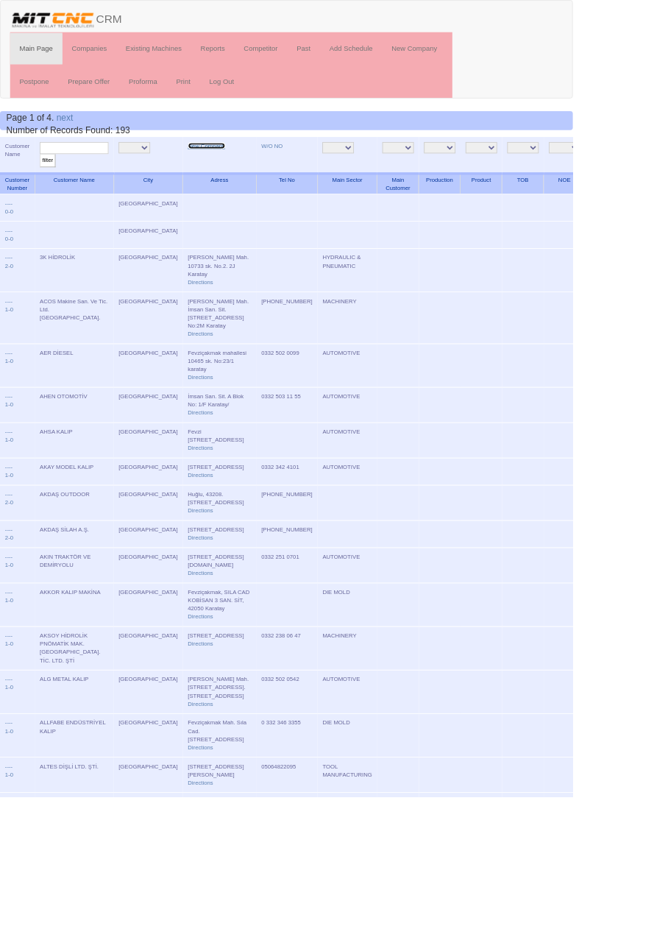
click at [219, 172] on link "New Company" at bounding box center [240, 169] width 43 height 7
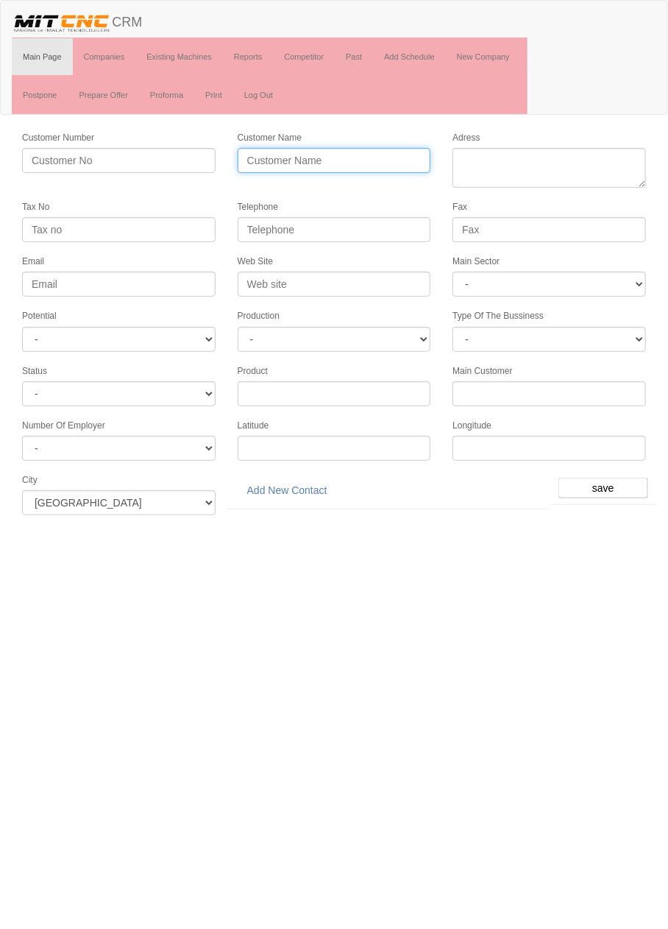
click at [377, 159] on input "Customer Name" at bounding box center [335, 160] width 194 height 25
type input "YLD MAKİNA"
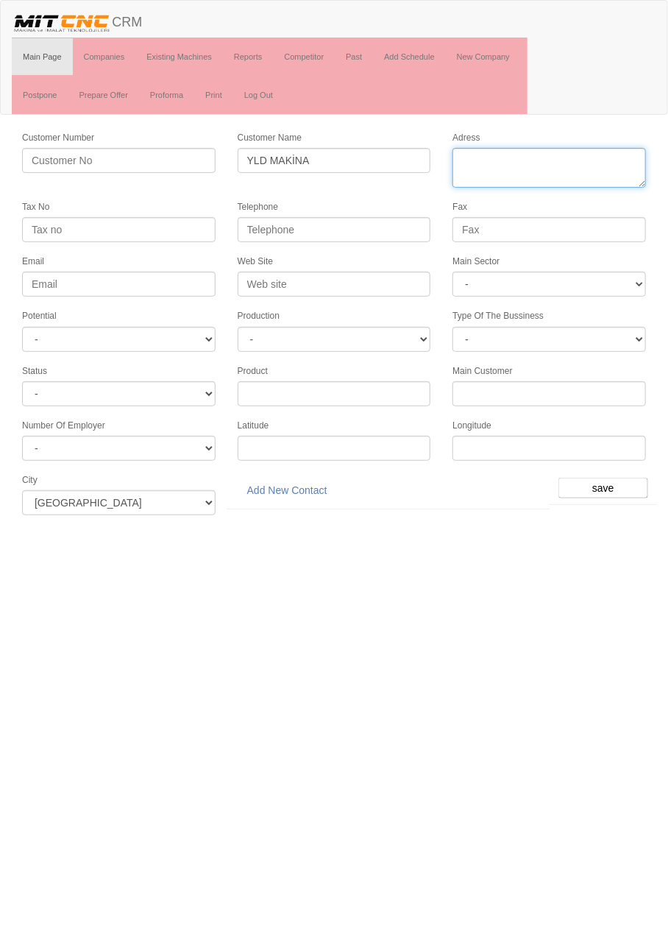
click at [554, 164] on textarea "Adress" at bounding box center [550, 168] width 194 height 40
paste textarea "[STREET_ADDRESS][PERSON_NAME][PERSON_NAME][PERSON_NAME]"
click at [541, 161] on textarea "Adress" at bounding box center [550, 168] width 194 height 40
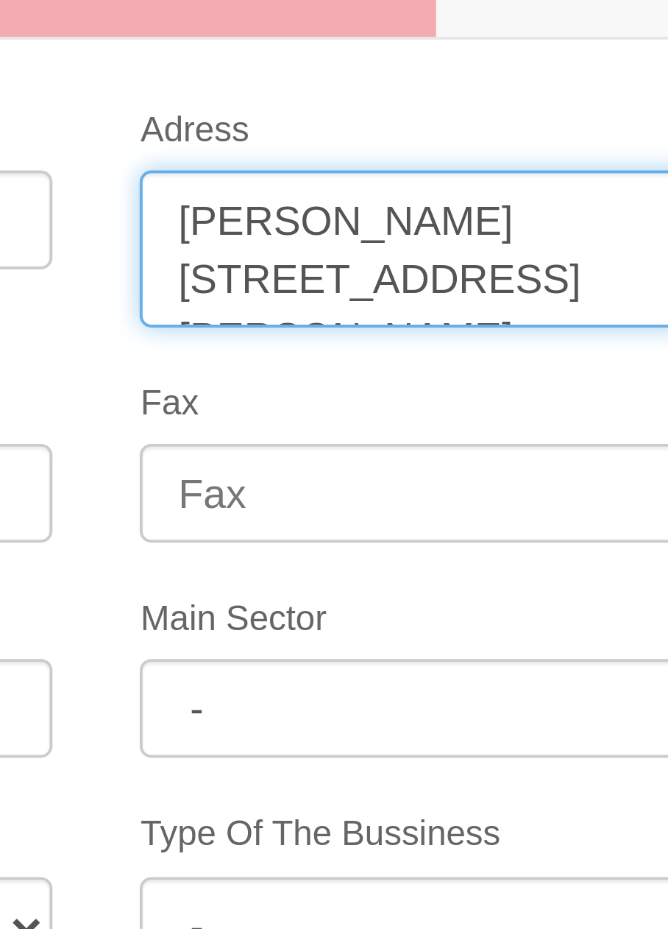
click at [551, 160] on textarea "Adress" at bounding box center [550, 168] width 194 height 40
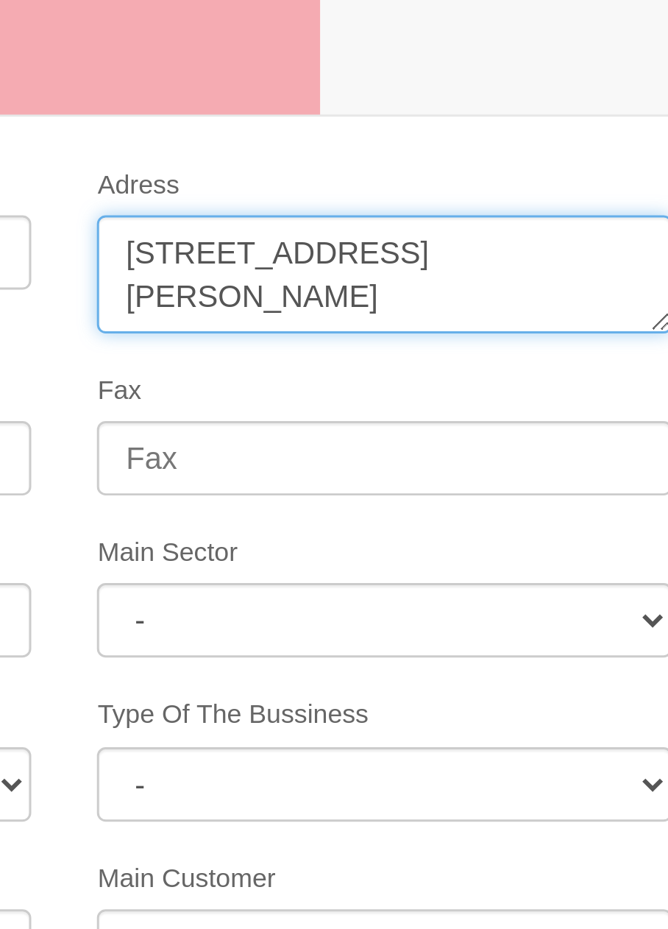
click at [517, 175] on textarea "Adress" at bounding box center [550, 168] width 194 height 40
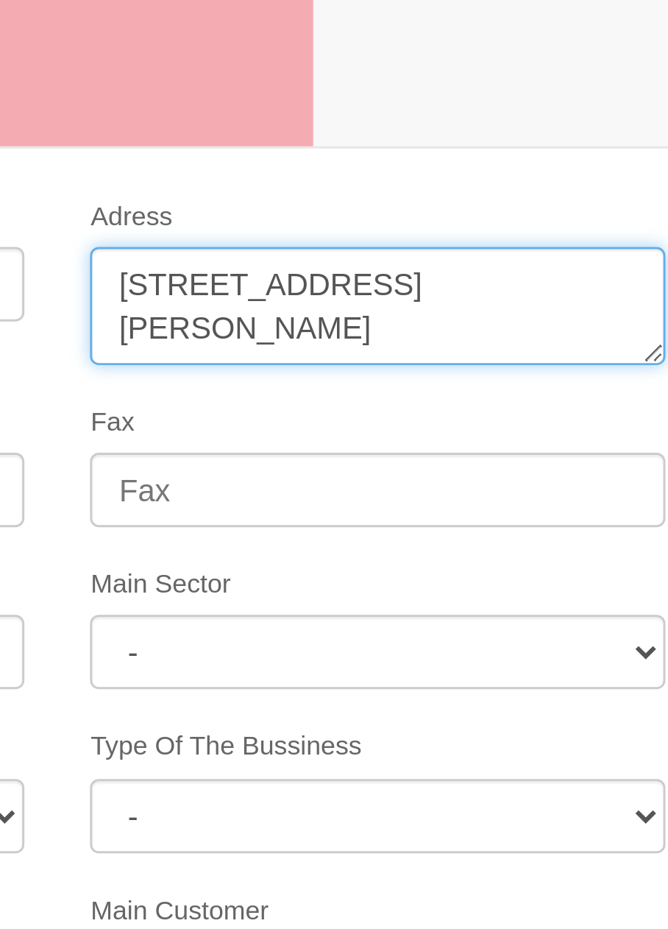
click at [601, 174] on textarea "Adress" at bounding box center [550, 168] width 194 height 40
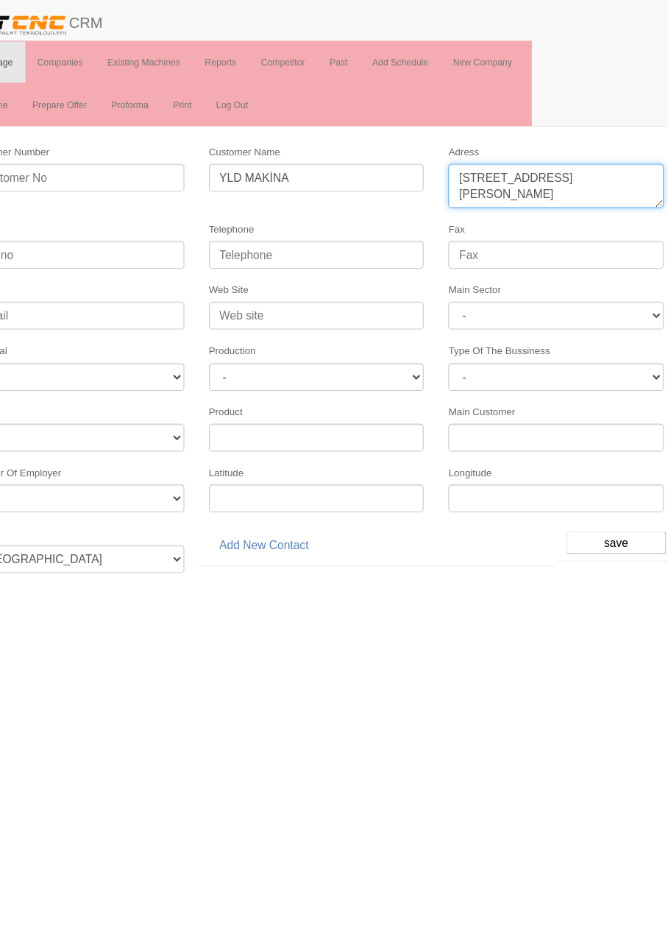
type textarea "Fevziçakmak Mahallesi Ahmet Petekçi Caddesi no10 karatay"
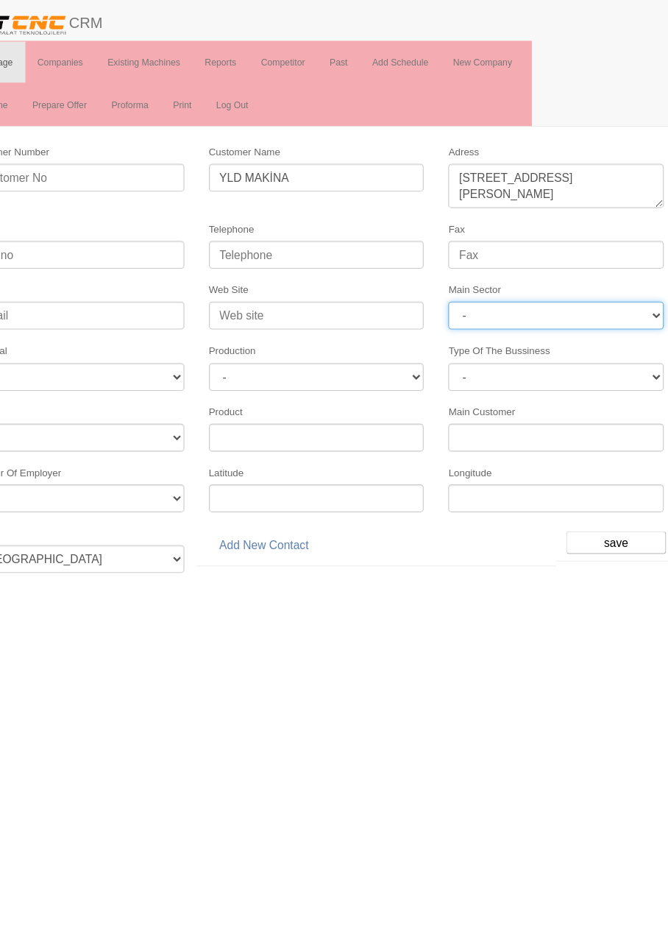
click at [568, 280] on select "- DIE MOLD MACHINERY DEFENCE ELECTRICAL COMPONENTS MEDICAL TOOL MANUFACTURING J…" at bounding box center [550, 284] width 194 height 25
select select "363"
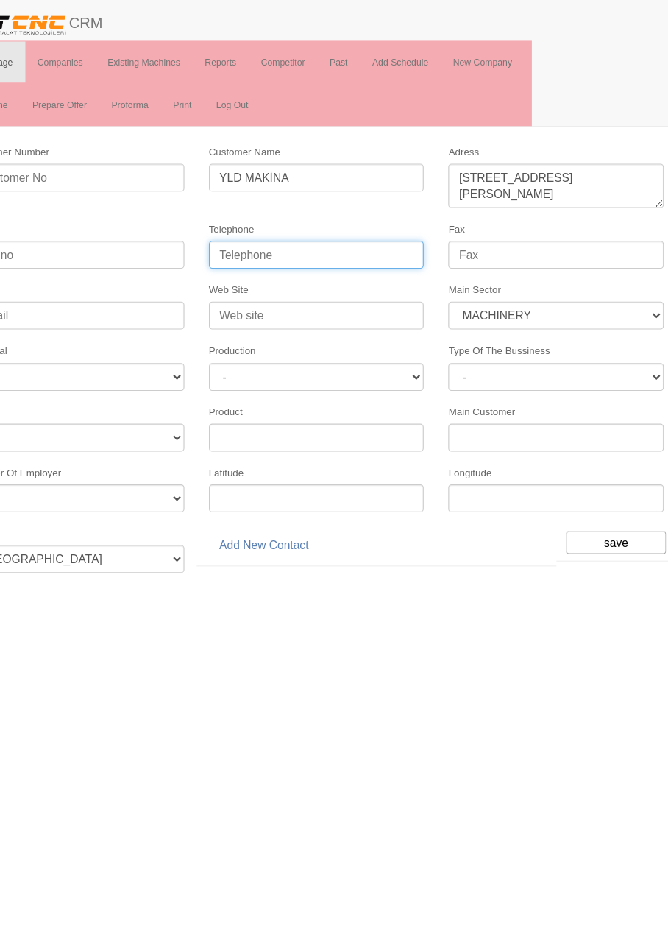
click at [359, 222] on input "Telephone" at bounding box center [335, 229] width 194 height 25
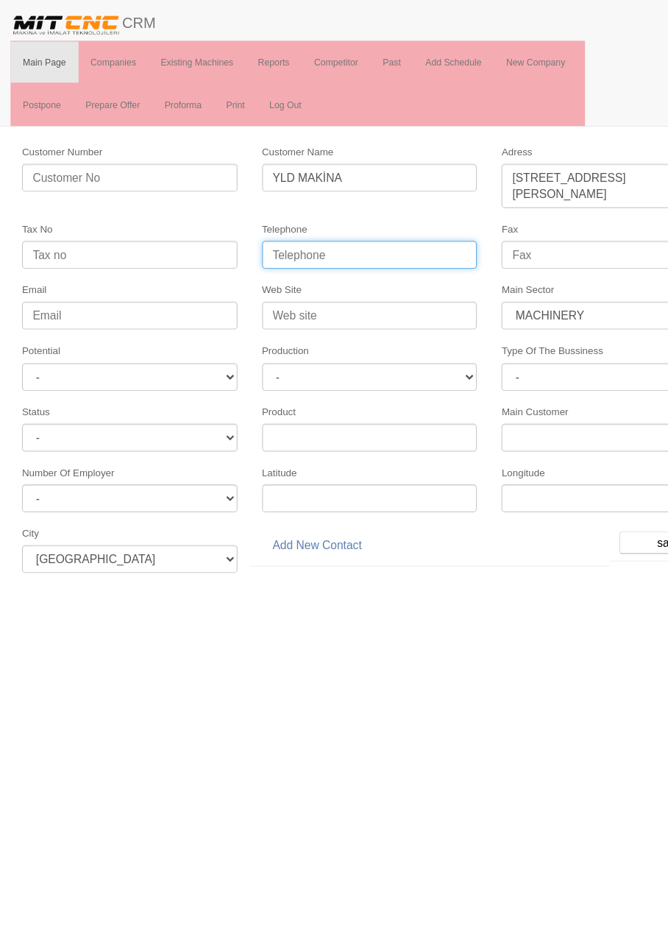
click at [369, 222] on input "Telephone" at bounding box center [335, 229] width 194 height 25
type input "M"
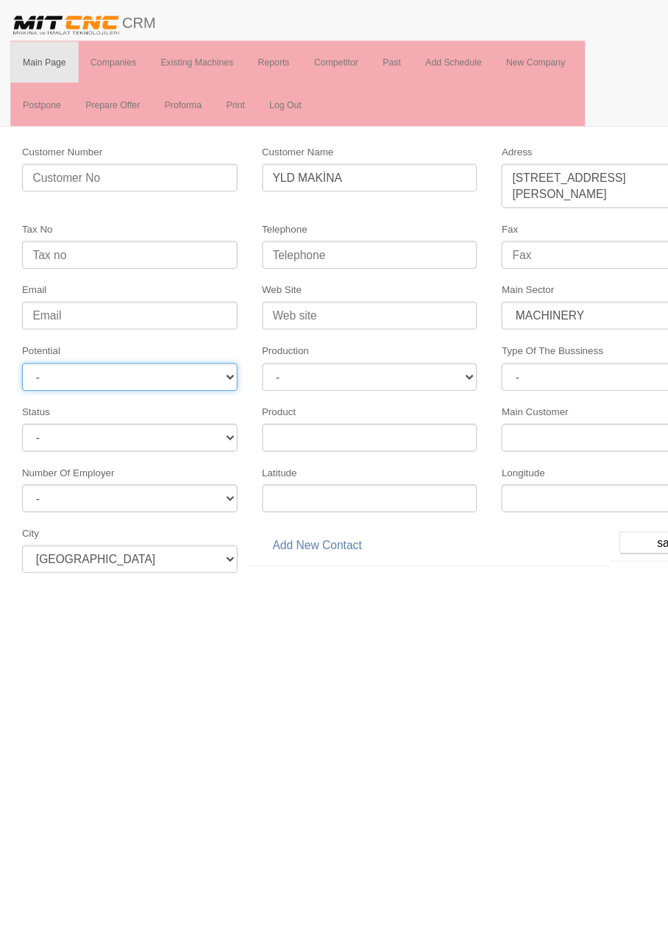
click at [187, 331] on select "- A1 A2 A3 B1 B2 B3 C1 C2 C3" at bounding box center [119, 339] width 194 height 25
select select "6"
click at [593, 478] on input "save" at bounding box center [604, 488] width 90 height 21
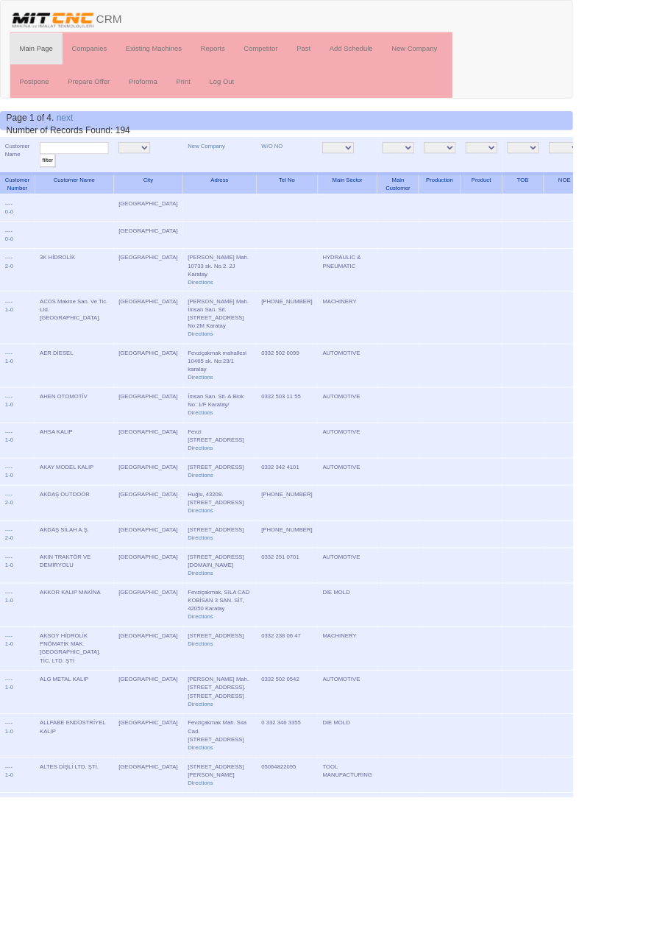
click at [110, 167] on input "text" at bounding box center [86, 173] width 80 height 14
type input "Yld"
click at [46, 180] on input "filter" at bounding box center [55, 187] width 18 height 15
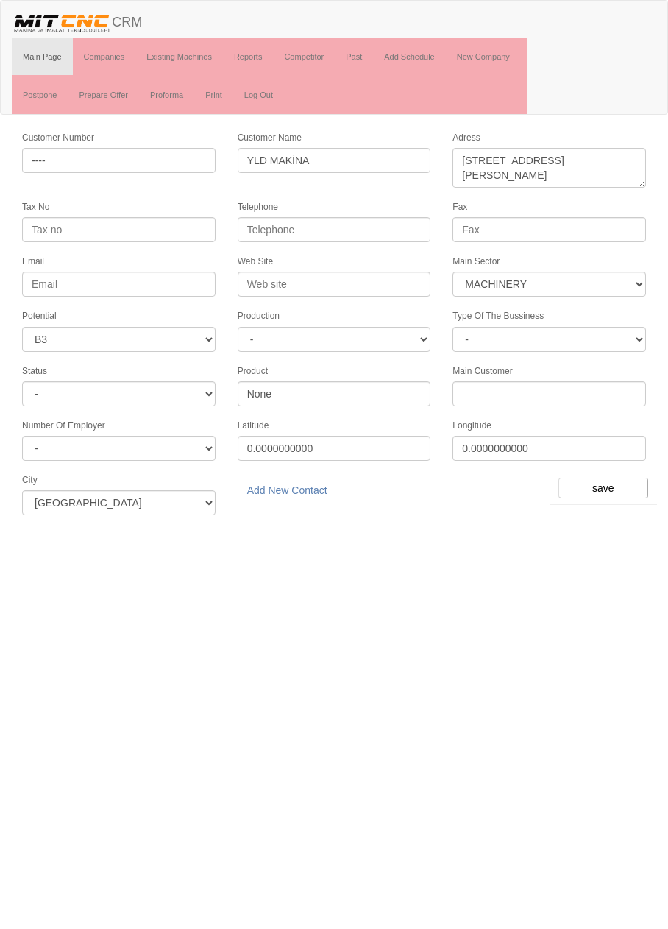
select select "363"
select select "6"
click at [304, 479] on link "Add New Contact" at bounding box center [287, 490] width 99 height 25
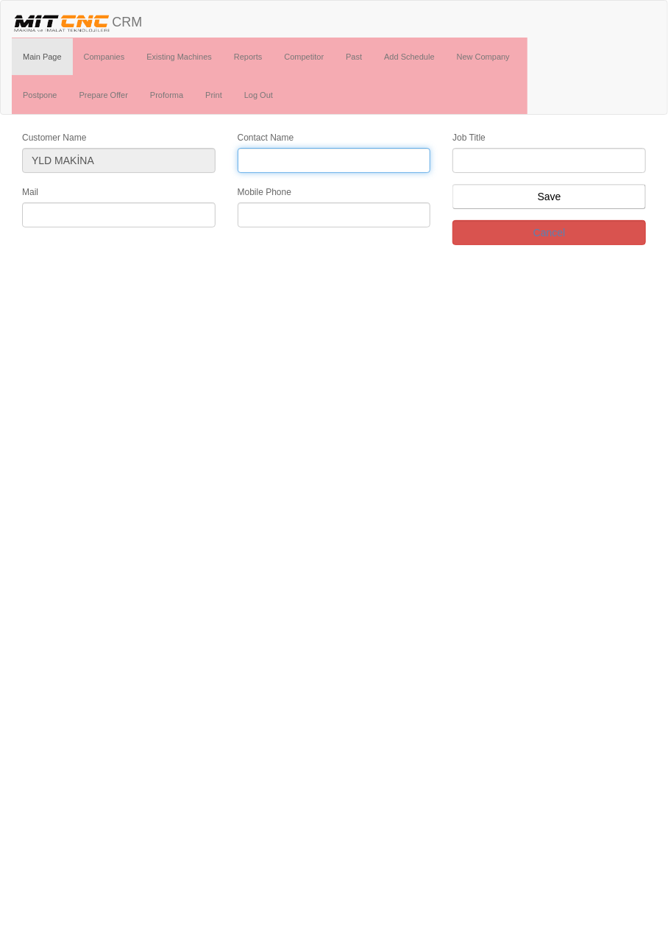
click at [277, 163] on input "Contact Name" at bounding box center [335, 160] width 194 height 25
type input "Hasan Yıldırım"
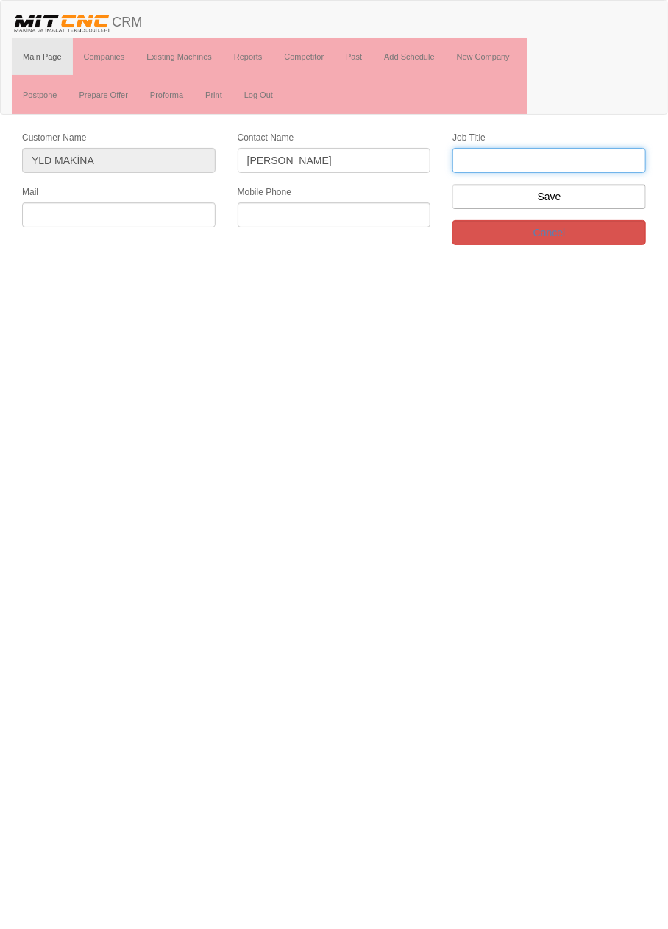
click at [593, 159] on input "text" at bounding box center [550, 160] width 194 height 25
type input "firma Sahibi"
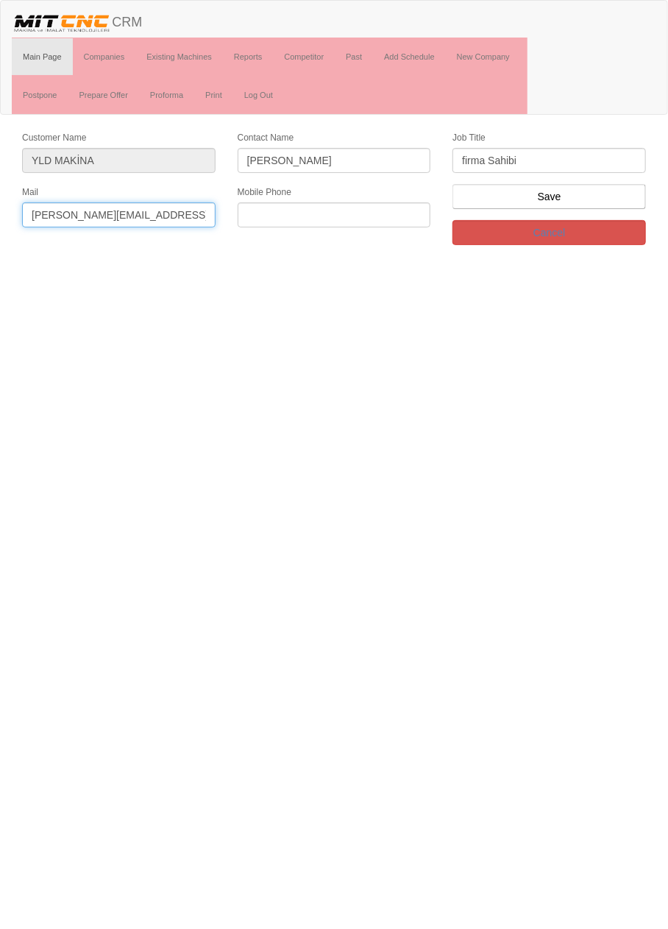
type input "hasan@yldmakina.com"
click at [391, 212] on input "text" at bounding box center [335, 214] width 194 height 25
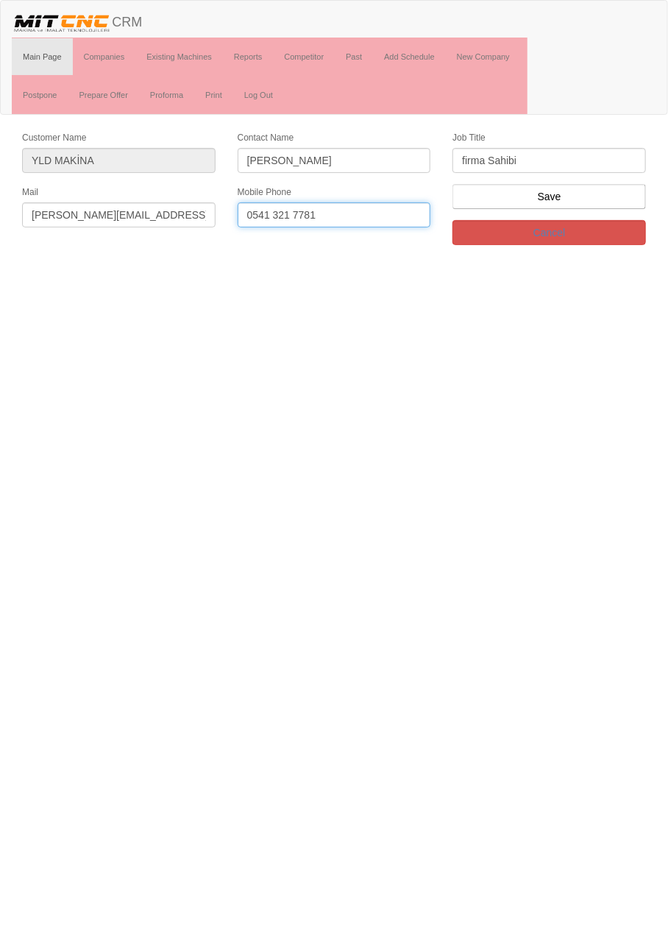
type input "0541 321 7781"
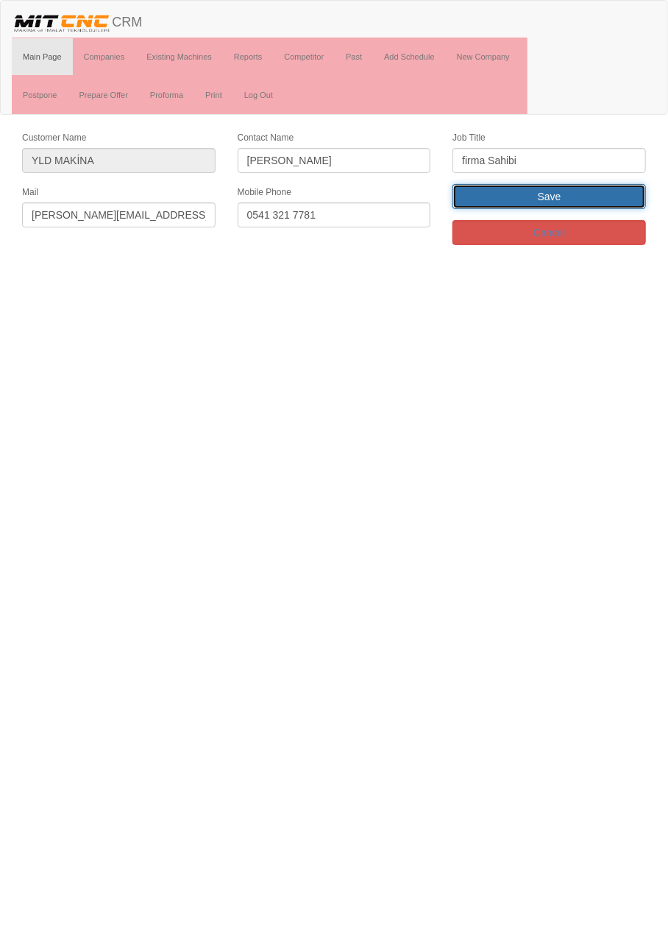
click at [599, 197] on input "Save" at bounding box center [550, 196] width 194 height 25
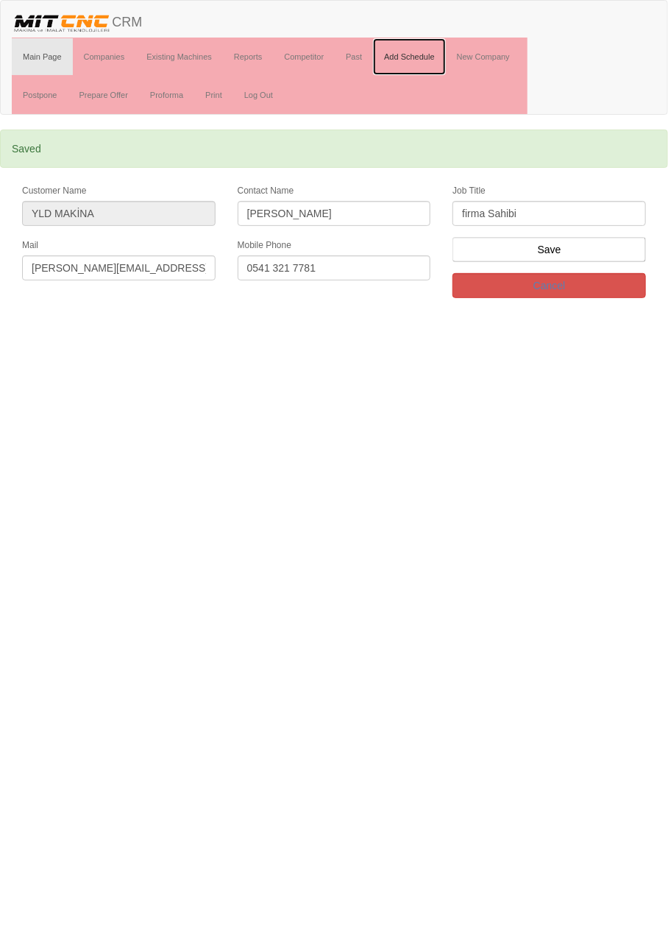
click at [425, 58] on link "Add Schedule" at bounding box center [409, 56] width 73 height 37
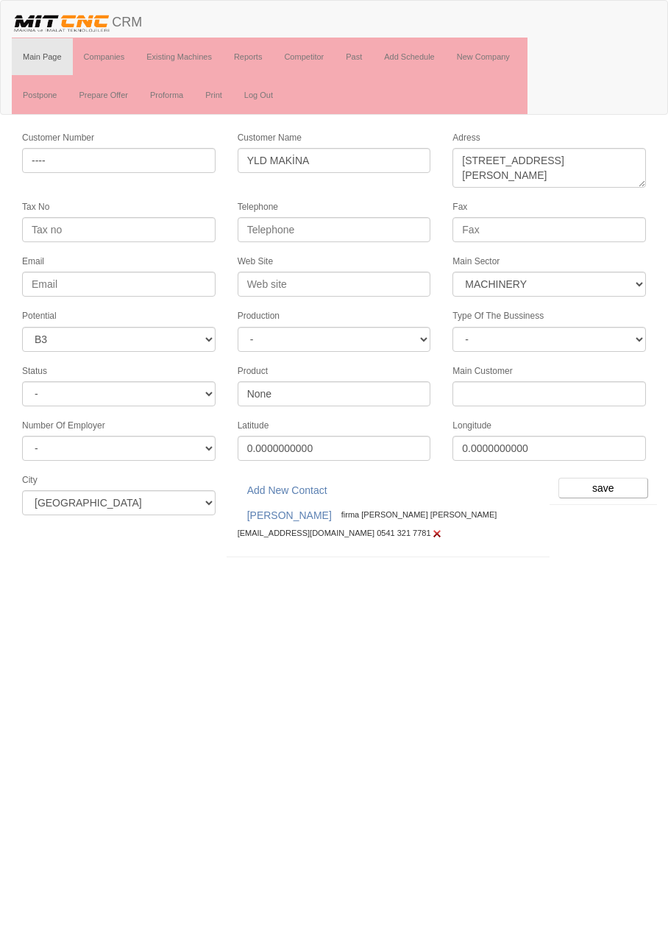
select select "363"
select select "6"
click at [610, 478] on input "save" at bounding box center [604, 488] width 90 height 21
select select "362"
select select "6"
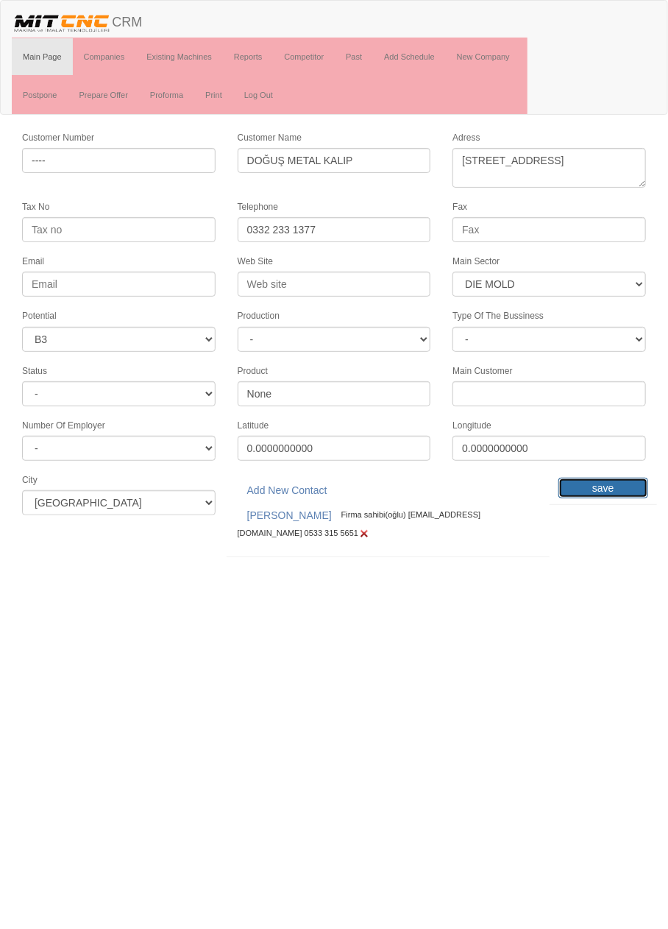
click at [598, 478] on input "save" at bounding box center [604, 488] width 90 height 21
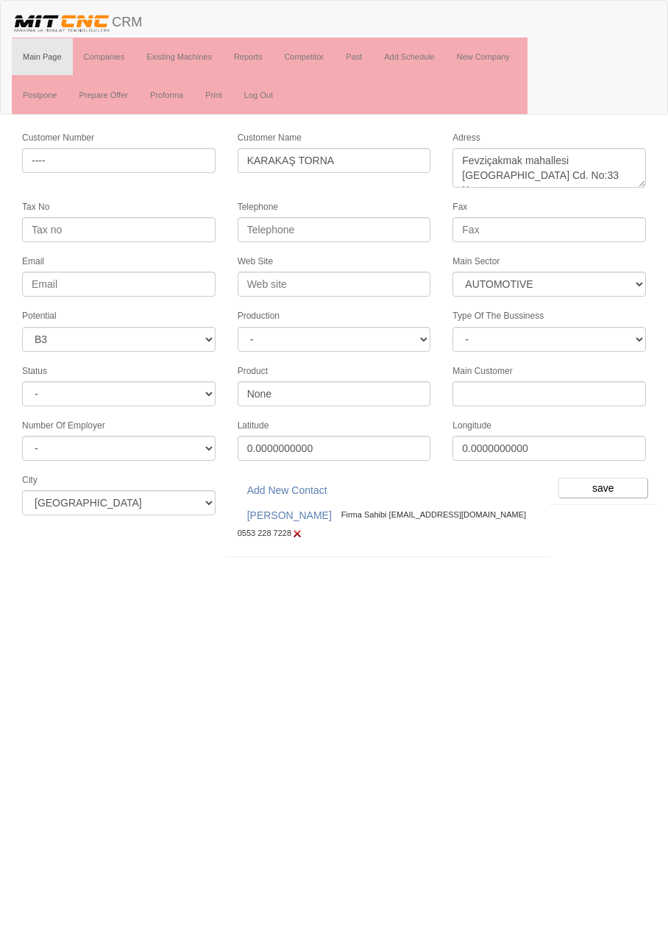
select select "370"
select select "6"
click at [609, 484] on input "save" at bounding box center [604, 488] width 90 height 21
select select "370"
select select "6"
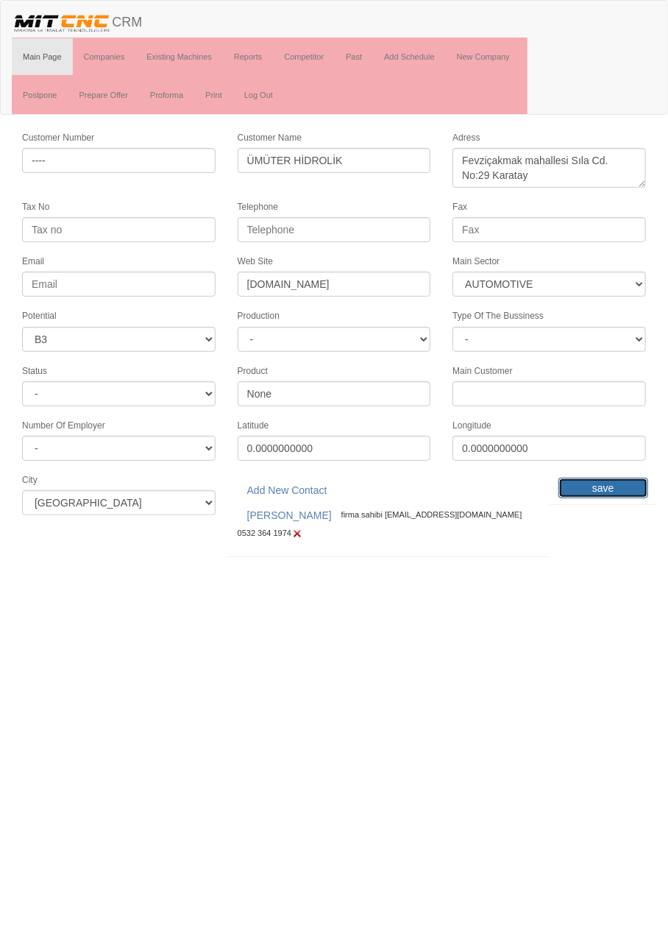
click at [607, 479] on input "save" at bounding box center [604, 488] width 90 height 21
select select "363"
select select "6"
click at [604, 479] on input "save" at bounding box center [604, 488] width 90 height 21
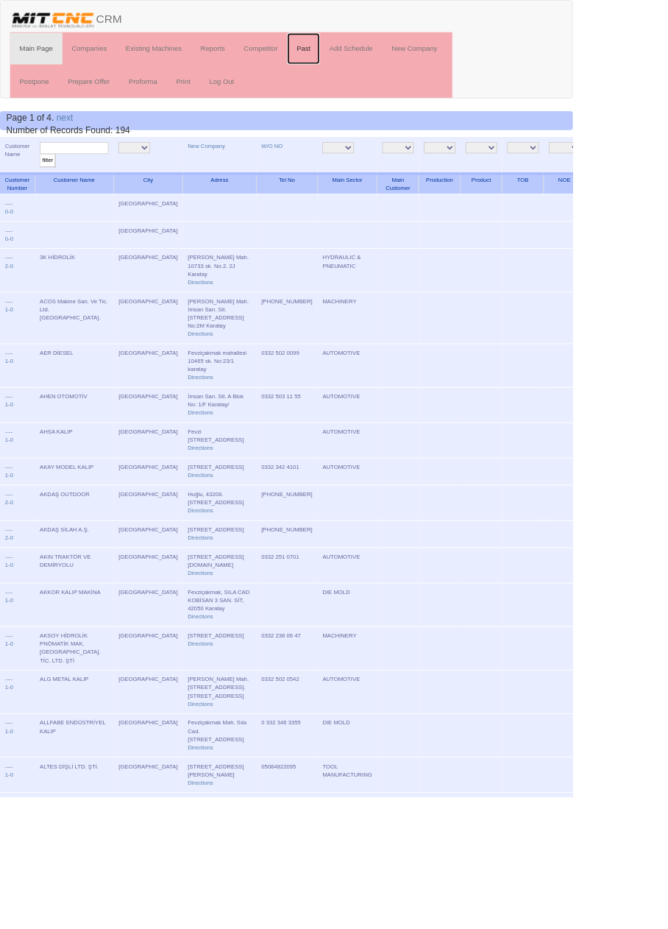
click at [362, 55] on link "Past" at bounding box center [354, 56] width 38 height 37
